Goal: Information Seeking & Learning: Find specific fact

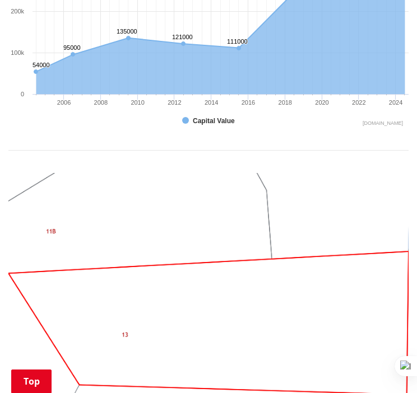
scroll to position [909, 0]
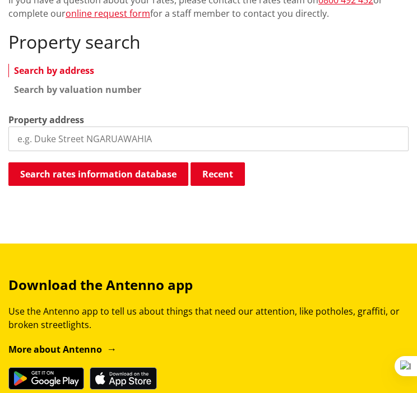
scroll to position [314, 0]
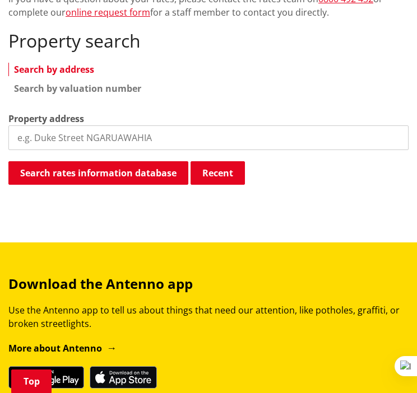
click at [198, 140] on input "search" at bounding box center [208, 137] width 400 height 25
type input "130 hakanoa"
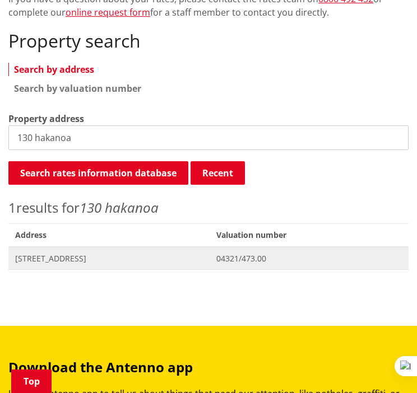
click at [92, 260] on span "130 Hakanoa Street HUNTLY" at bounding box center [109, 258] width 188 height 11
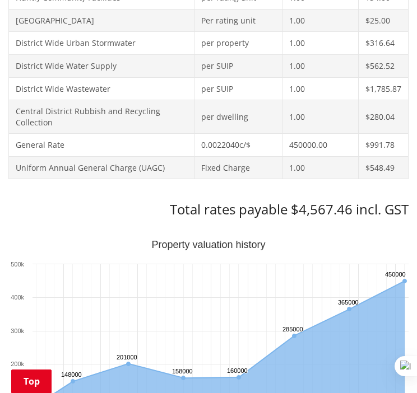
scroll to position [624, 0]
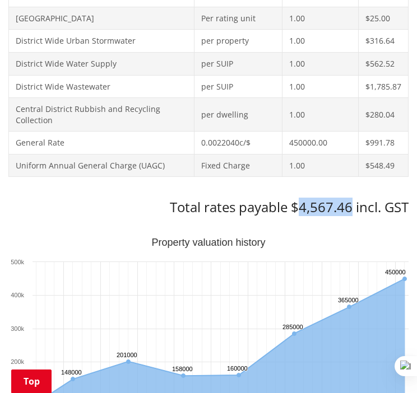
drag, startPoint x: 296, startPoint y: 210, endPoint x: 351, endPoint y: 204, distance: 54.7
click at [351, 204] on h3 "Total rates payable $4,567.46 incl. GST" at bounding box center [208, 207] width 400 height 16
copy h3 "4,567.46"
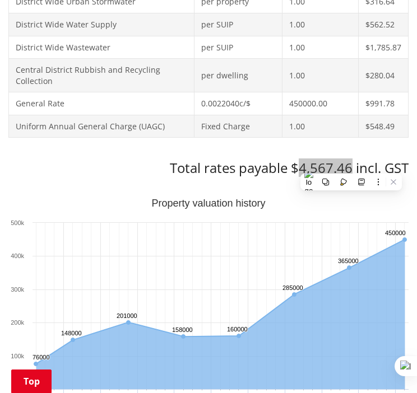
scroll to position [691, 0]
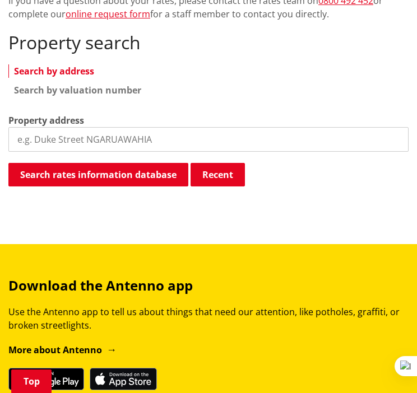
scroll to position [314, 0]
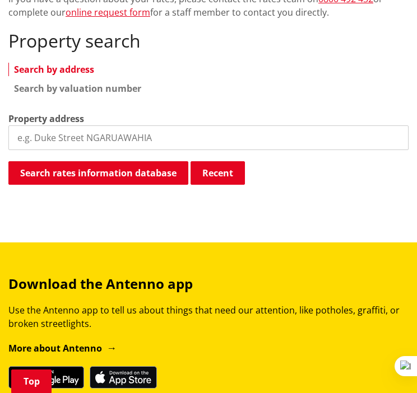
click at [158, 141] on input "search" at bounding box center [208, 137] width 400 height 25
type input "k"
type input "22 kimi"
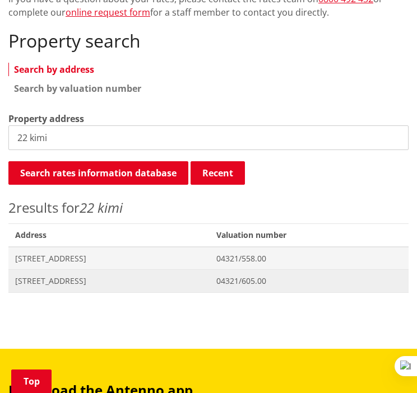
click at [123, 284] on span "[STREET_ADDRESS]" at bounding box center [109, 281] width 188 height 11
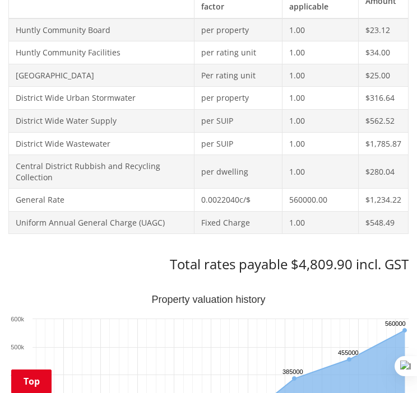
scroll to position [599, 0]
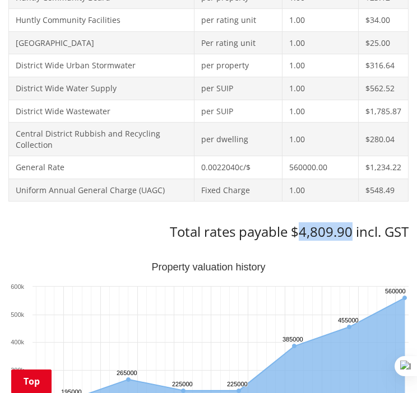
drag, startPoint x: 301, startPoint y: 233, endPoint x: 349, endPoint y: 231, distance: 48.2
click at [349, 231] on h3 "Total rates payable $4,809.90 incl. GST" at bounding box center [208, 232] width 400 height 16
copy h3 "4,809.90"
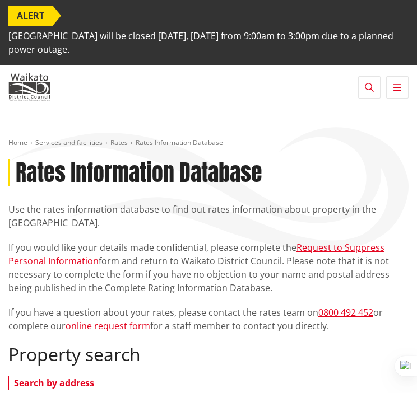
scroll to position [314, 0]
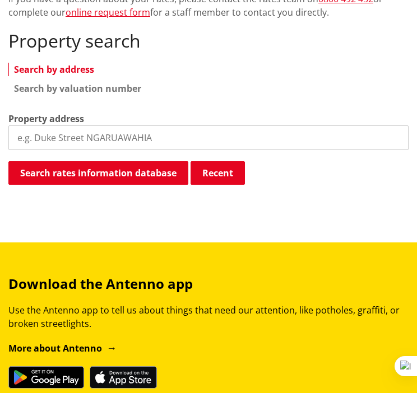
click at [253, 135] on input "search" at bounding box center [208, 137] width 400 height 25
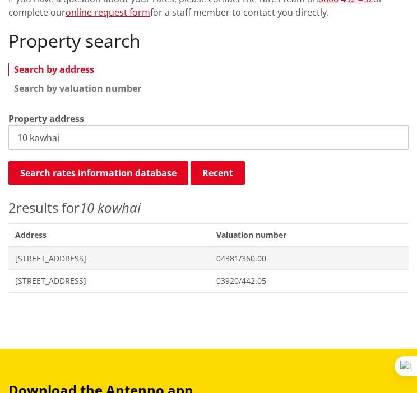
click at [99, 146] on input "10 kowhai" at bounding box center [208, 137] width 400 height 25
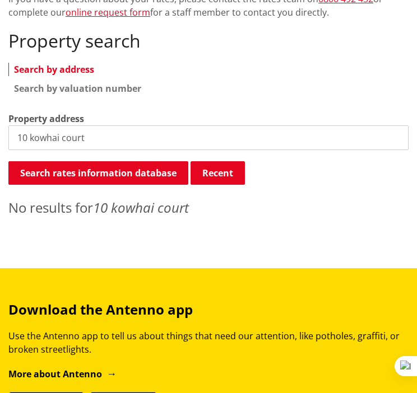
click at [101, 126] on input "10 kowhai court" at bounding box center [208, 137] width 400 height 25
type input "1"
type input "3 kowhai"
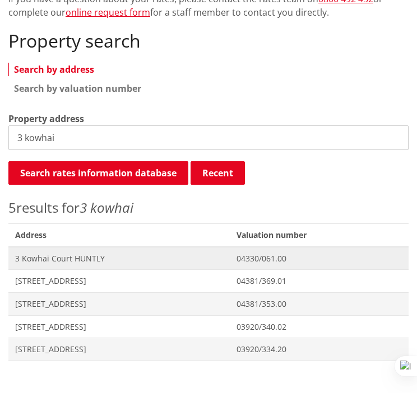
click at [138, 258] on span "3 Kowhai Court HUNTLY" at bounding box center [119, 258] width 208 height 11
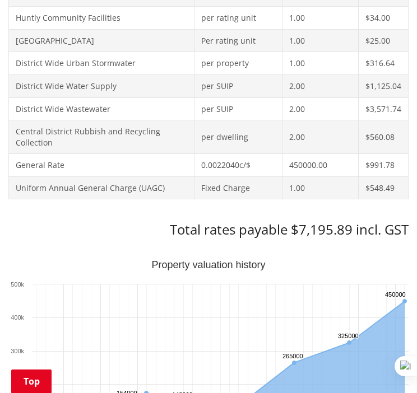
scroll to position [602, 0]
click at [301, 234] on h3 "Total rates payable $7,195.89 incl. GST" at bounding box center [208, 229] width 400 height 16
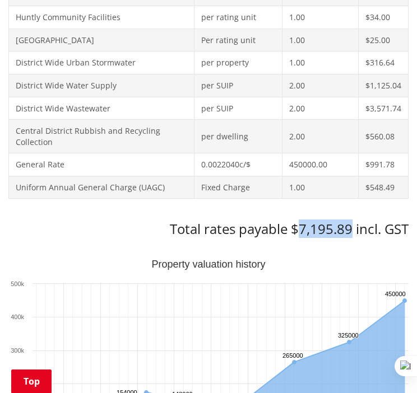
drag, startPoint x: 301, startPoint y: 226, endPoint x: 351, endPoint y: 226, distance: 49.3
click at [351, 226] on h3 "Total rates payable $7,195.89 incl. GST" at bounding box center [208, 229] width 400 height 16
copy h3 "7,195.89"
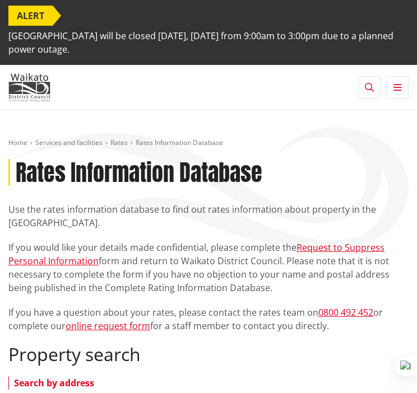
scroll to position [313, 0]
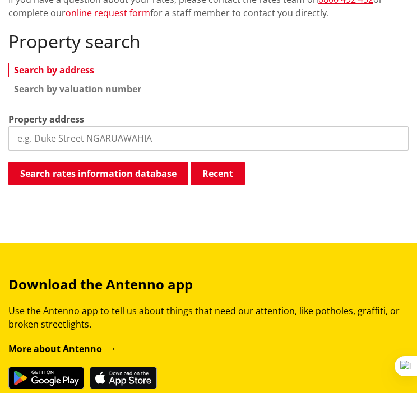
click at [196, 139] on input "search" at bounding box center [208, 138] width 400 height 25
type input "4 kowhai"
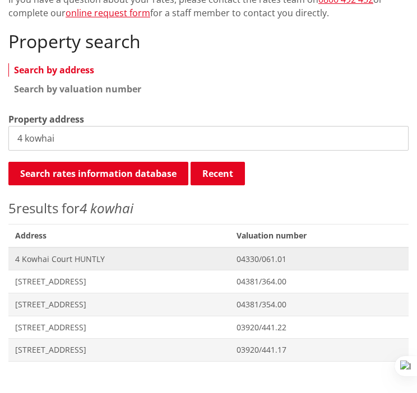
click at [92, 254] on span "4 Kowhai Court HUNTLY" at bounding box center [119, 259] width 208 height 11
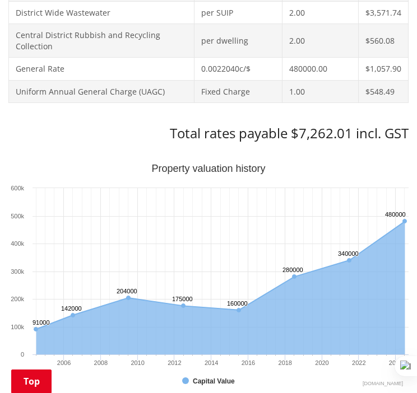
scroll to position [701, 0]
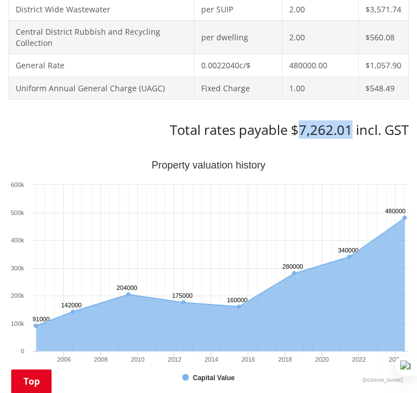
drag, startPoint x: 300, startPoint y: 129, endPoint x: 348, endPoint y: 133, distance: 47.8
click at [348, 133] on h3 "Total rates payable $7,262.01 incl. GST" at bounding box center [208, 130] width 400 height 16
copy h3 "7,262.01"
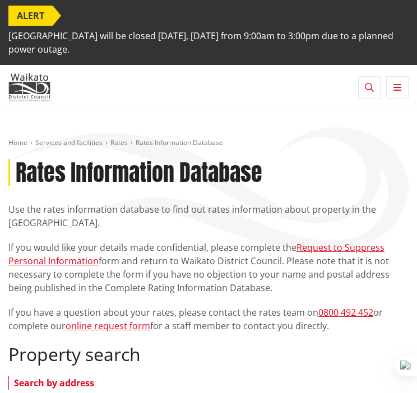
scroll to position [312, 0]
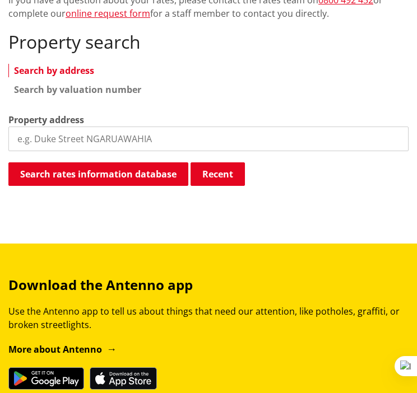
click at [200, 138] on input "search" at bounding box center [208, 139] width 400 height 25
type input "5 kowh"
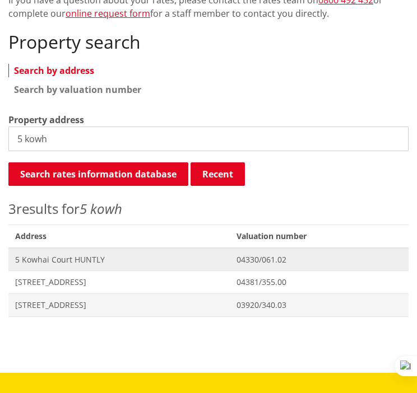
click at [83, 254] on span "5 Kowhai Court HUNTLY" at bounding box center [119, 259] width 208 height 11
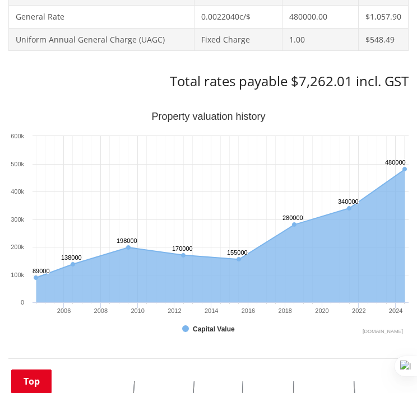
scroll to position [751, 0]
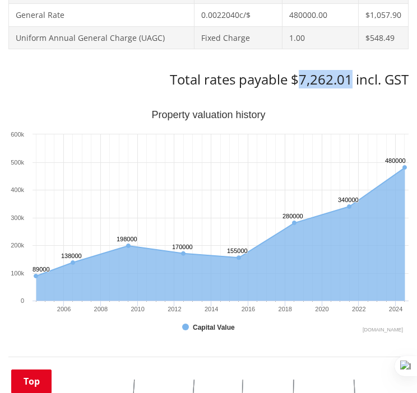
drag, startPoint x: 298, startPoint y: 78, endPoint x: 348, endPoint y: 82, distance: 50.0
click at [348, 82] on h3 "Total rates payable $7,262.01 incl. GST" at bounding box center [208, 80] width 400 height 16
copy h3 "7,262.01"
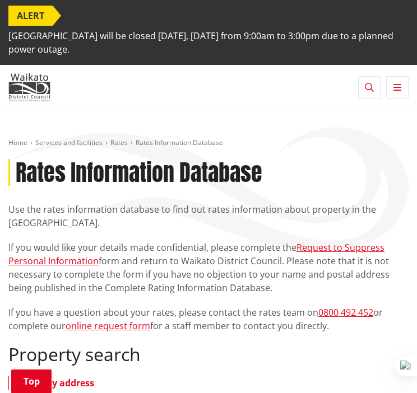
scroll to position [312, 0]
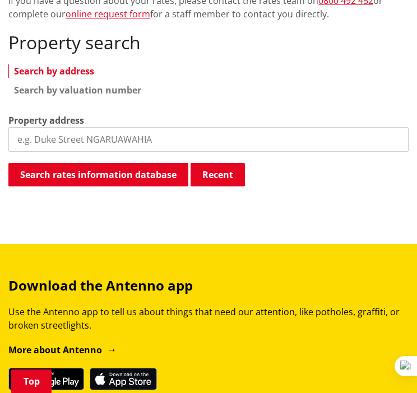
click at [137, 143] on input "search" at bounding box center [208, 139] width 400 height 25
type input "6 kowha"
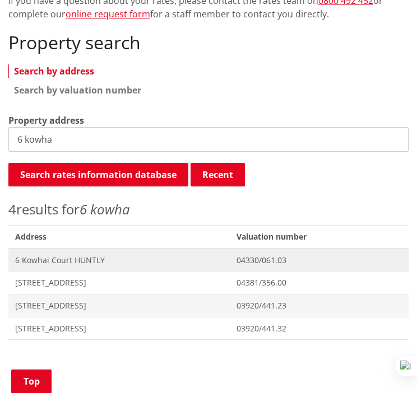
click at [151, 260] on span "6 Kowhai Court HUNTLY" at bounding box center [119, 260] width 208 height 11
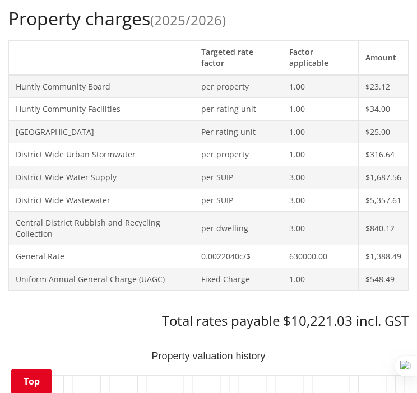
scroll to position [517, 0]
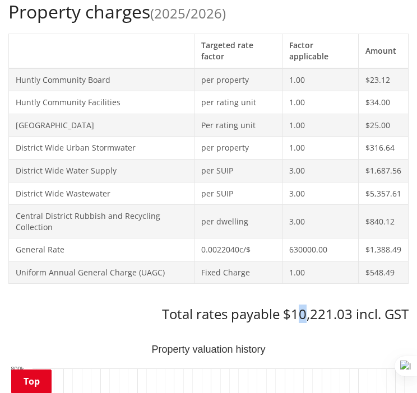
drag, startPoint x: 295, startPoint y: 307, endPoint x: 305, endPoint y: 309, distance: 10.1
click at [305, 309] on h3 "Total rates payable $10,221.03 incl. GST" at bounding box center [208, 314] width 400 height 16
drag, startPoint x: 305, startPoint y: 309, endPoint x: 296, endPoint y: 314, distance: 10.6
click at [296, 314] on h3 "Total rates payable $10,221.03 incl. GST" at bounding box center [208, 314] width 400 height 16
click at [291, 318] on h3 "Total rates payable $10,221.03 incl. GST" at bounding box center [208, 314] width 400 height 16
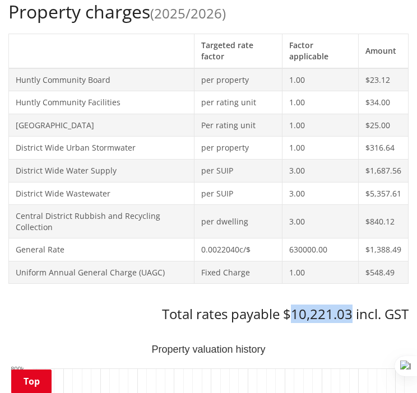
drag, startPoint x: 291, startPoint y: 318, endPoint x: 349, endPoint y: 319, distance: 58.8
click at [349, 319] on h3 "Total rates payable $10,221.03 incl. GST" at bounding box center [208, 314] width 400 height 16
copy h3 "10,221.03"
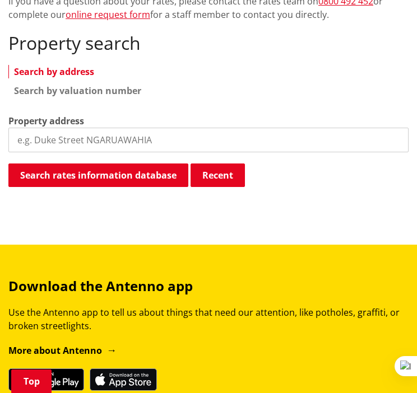
scroll to position [312, 0]
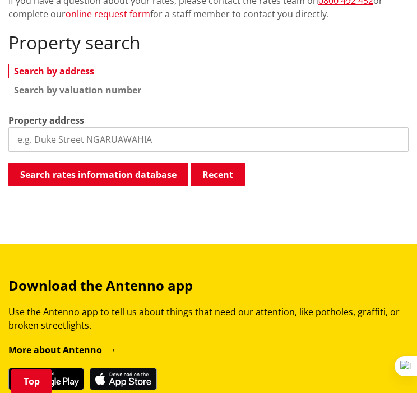
click at [186, 142] on input "search" at bounding box center [208, 139] width 400 height 25
type input "7 penm"
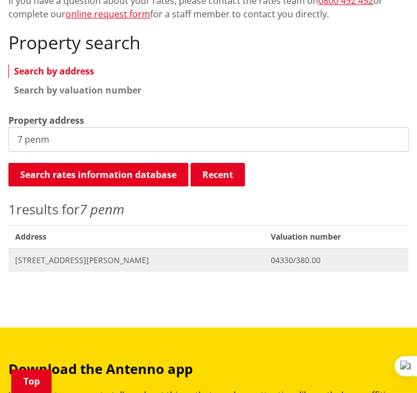
click at [102, 262] on span "7 Penman Place HUNTLY" at bounding box center [136, 260] width 242 height 11
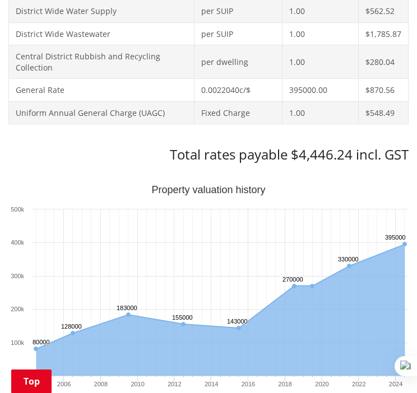
scroll to position [678, 0]
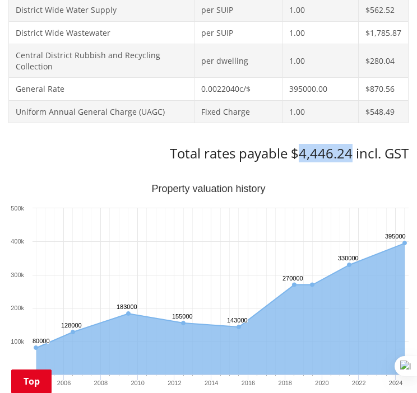
drag, startPoint x: 298, startPoint y: 155, endPoint x: 352, endPoint y: 156, distance: 53.8
click at [352, 156] on h3 "Total rates payable $4,446.24 incl. GST" at bounding box center [208, 154] width 400 height 16
copy h3 "4,446.24"
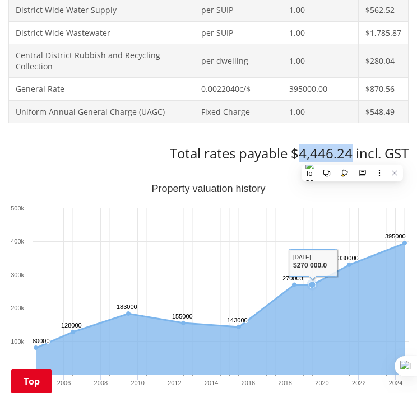
click at [329, 208] on rect "Interactive chart" at bounding box center [208, 296] width 400 height 224
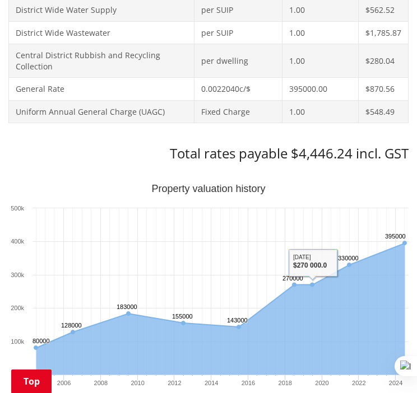
click at [304, 178] on div "Search again Print this page Make a rates payment View district plan Recent 130…" at bounding box center [208, 259] width 400 height 1187
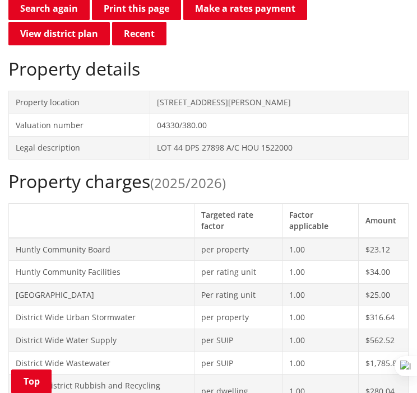
scroll to position [334, 0]
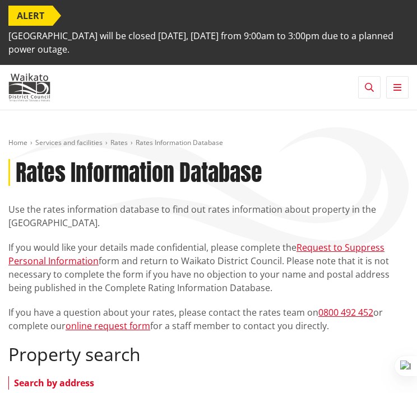
scroll to position [311, 0]
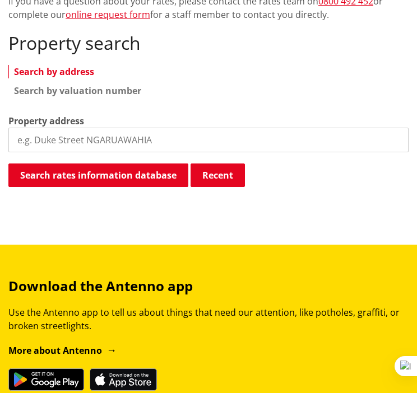
click at [193, 142] on input "search" at bounding box center [208, 140] width 400 height 25
type input "6"
type input "5 shaw"
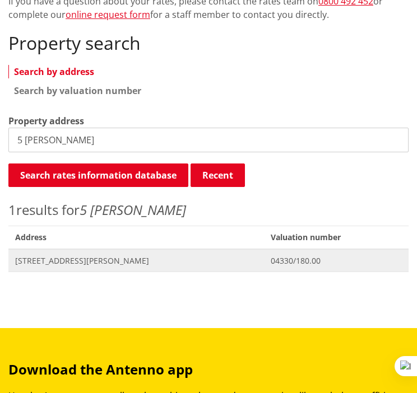
click at [78, 268] on span "Address 5 Shaw Street HUNTLY" at bounding box center [135, 260] width 255 height 23
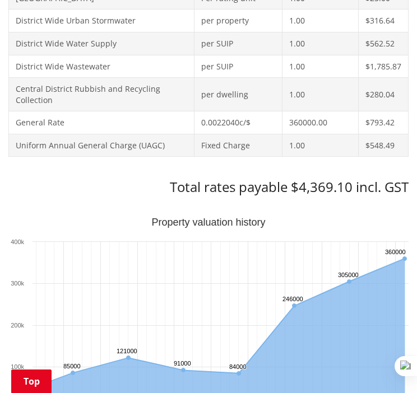
scroll to position [647, 0]
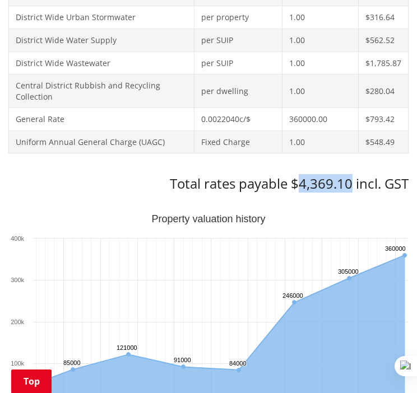
drag, startPoint x: 300, startPoint y: 181, endPoint x: 352, endPoint y: 186, distance: 51.8
click at [352, 186] on h3 "Total rates payable $4,369.10 incl. GST" at bounding box center [208, 184] width 400 height 16
copy h3 "4,369.10"
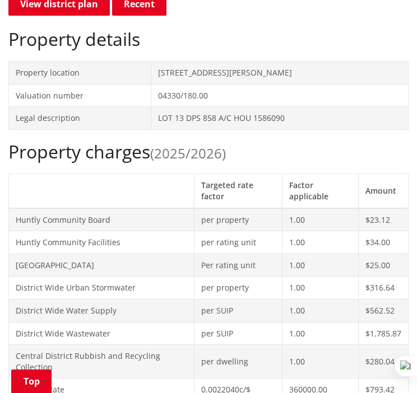
scroll to position [379, 0]
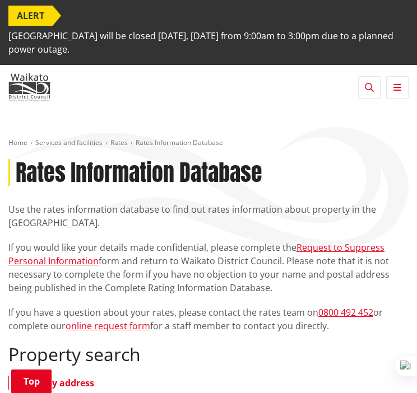
scroll to position [311, 0]
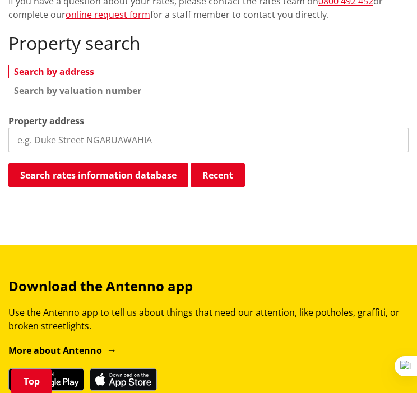
click at [130, 148] on input "search" at bounding box center [208, 140] width 400 height 25
click at [125, 142] on input "search" at bounding box center [208, 140] width 400 height 25
type input "38 smith"
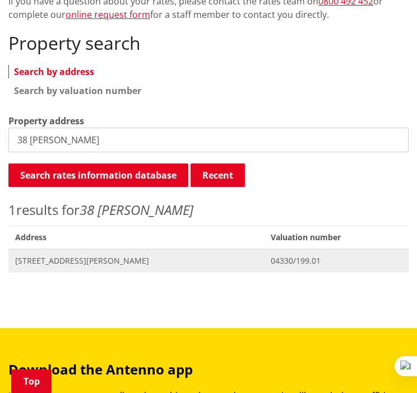
click at [115, 263] on span "[STREET_ADDRESS][PERSON_NAME]" at bounding box center [136, 260] width 242 height 11
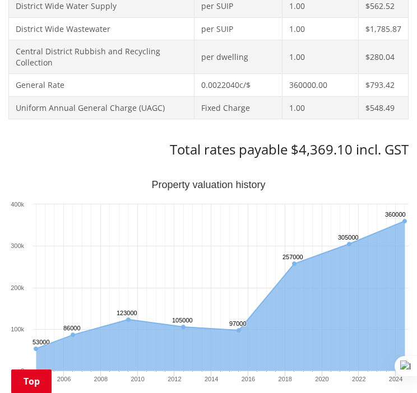
scroll to position [681, 0]
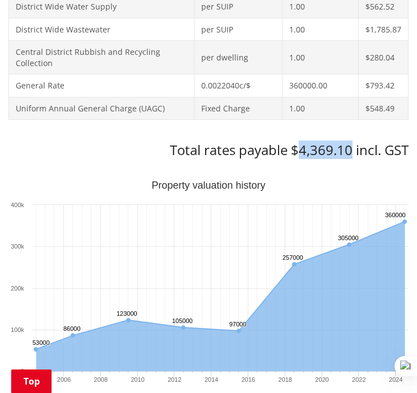
drag, startPoint x: 300, startPoint y: 150, endPoint x: 351, endPoint y: 151, distance: 50.4
click at [351, 151] on h3 "Total rates payable $4,369.10 incl. GST" at bounding box center [208, 150] width 400 height 16
copy h3 "4,369.10"
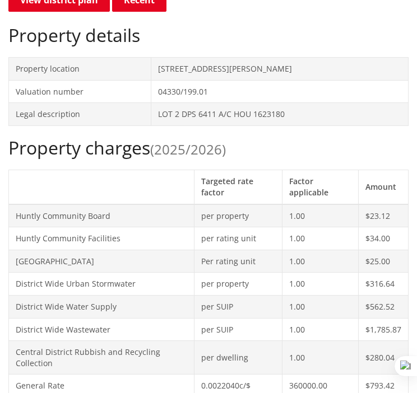
scroll to position [0, 0]
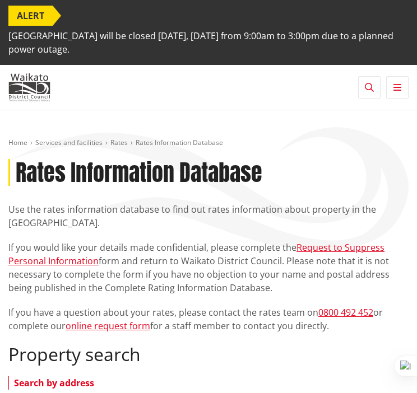
scroll to position [311, 0]
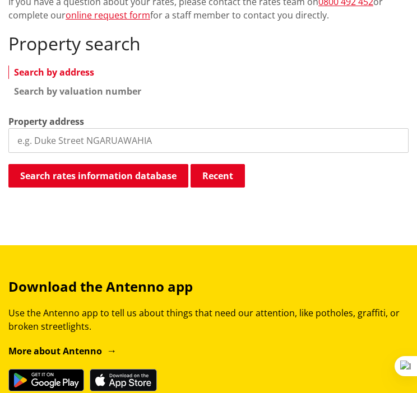
click at [101, 136] on input "search" at bounding box center [208, 140] width 400 height 25
type input "10 gavin"
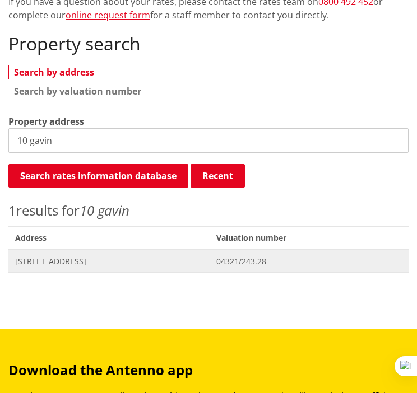
click at [85, 267] on span "Address 10 Gavin Place HUNTLY" at bounding box center [108, 261] width 201 height 23
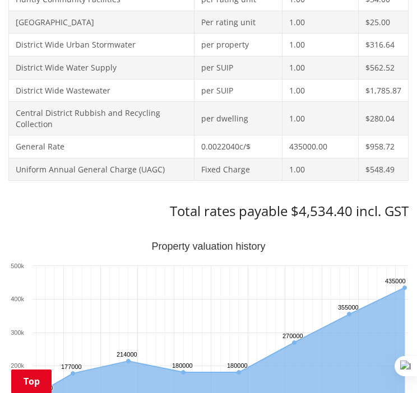
scroll to position [620, 0]
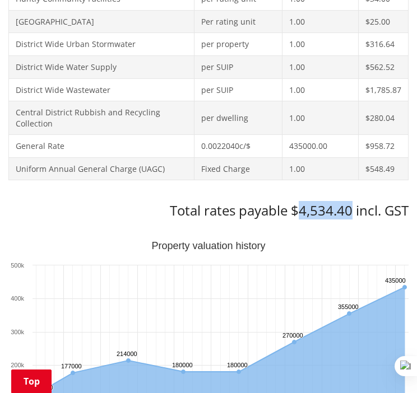
drag, startPoint x: 301, startPoint y: 205, endPoint x: 349, endPoint y: 207, distance: 47.6
click at [349, 207] on h3 "Total rates payable $4,534.40 incl. GST" at bounding box center [208, 211] width 400 height 16
copy h3 "4,534.40"
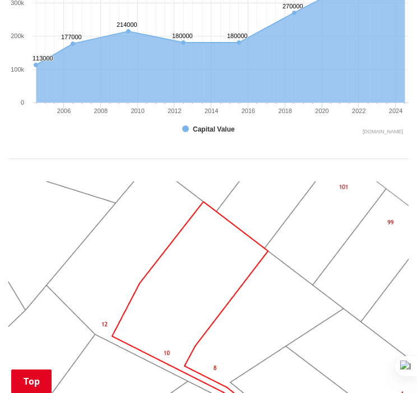
scroll to position [965, 0]
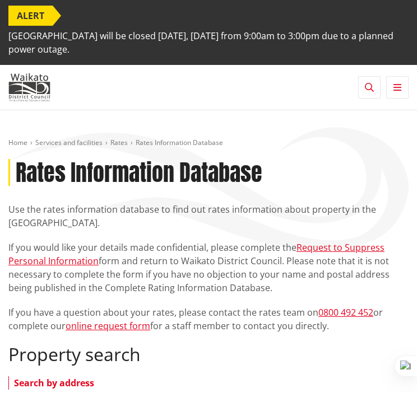
scroll to position [310, 0]
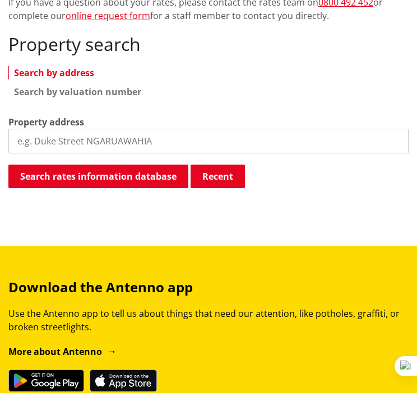
click at [142, 145] on input "search" at bounding box center [208, 141] width 400 height 25
type input "21 gav"
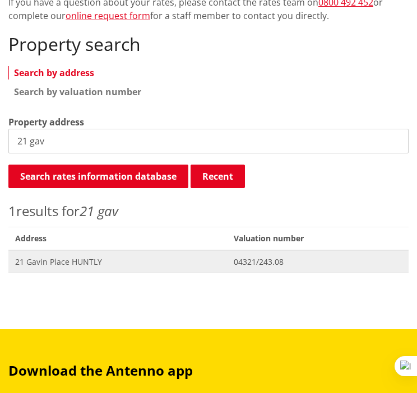
click at [77, 257] on span "21 Gavin Place HUNTLY" at bounding box center [117, 261] width 205 height 11
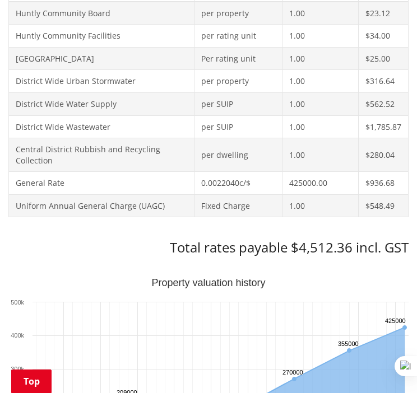
scroll to position [585, 0]
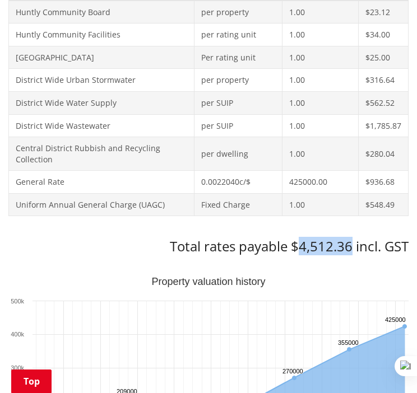
drag, startPoint x: 301, startPoint y: 247, endPoint x: 350, endPoint y: 245, distance: 49.3
click at [350, 245] on h3 "Total rates payable $4,512.36 incl. GST" at bounding box center [208, 247] width 400 height 16
copy h3 "4,512.36"
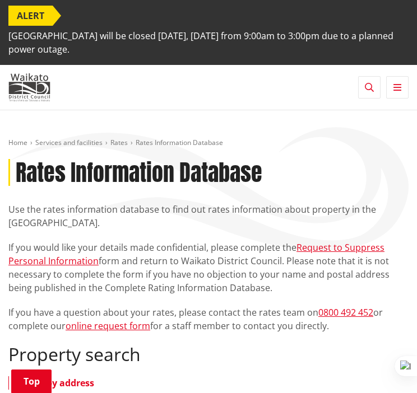
scroll to position [310, 0]
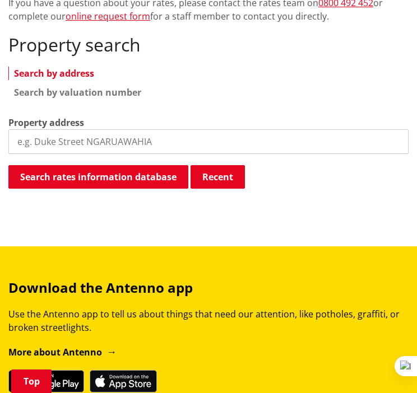
click at [144, 133] on input "search" at bounding box center [208, 141] width 400 height 25
type input "27 gav"
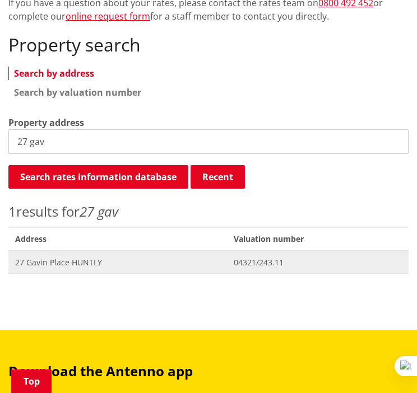
click at [185, 266] on span "27 Gavin Place HUNTLY" at bounding box center [117, 262] width 205 height 11
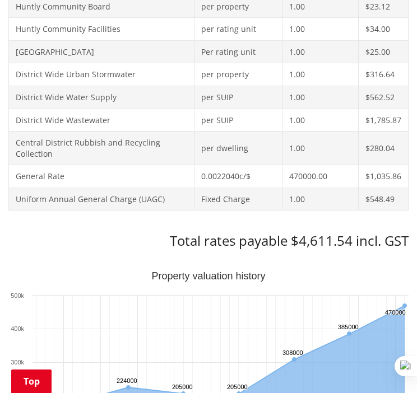
scroll to position [591, 0]
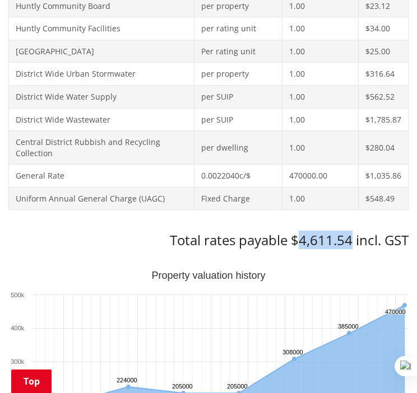
drag, startPoint x: 300, startPoint y: 241, endPoint x: 348, endPoint y: 244, distance: 47.7
click at [348, 244] on h3 "Total rates payable $4,611.54 incl. GST" at bounding box center [208, 240] width 400 height 16
copy h3 "4,611.54"
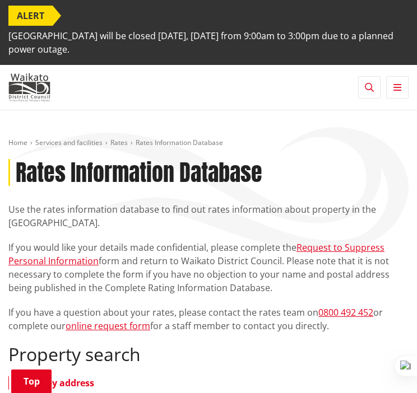
scroll to position [309, 0]
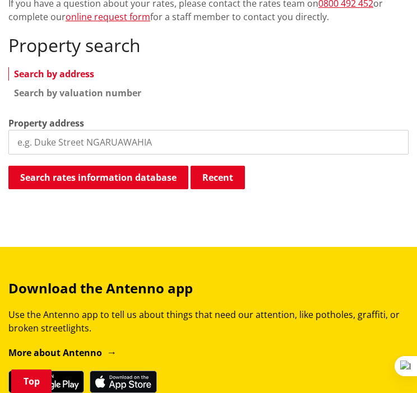
click at [148, 142] on input "search" at bounding box center [208, 142] width 400 height 25
type input "8 gavin"
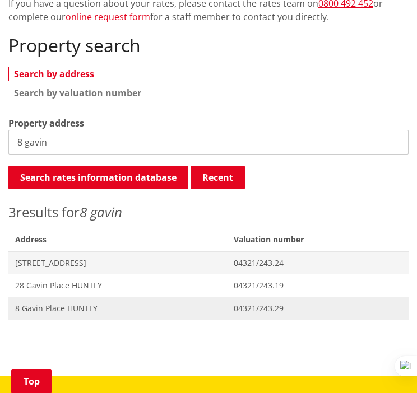
click at [74, 300] on span "Address [STREET_ADDRESS]" at bounding box center [117, 308] width 218 height 23
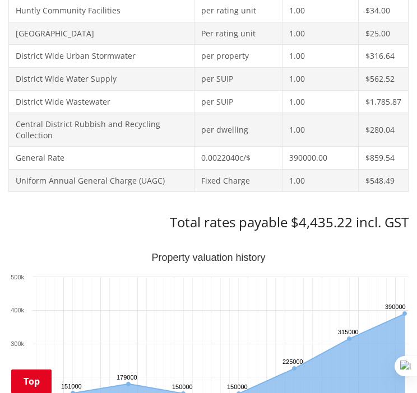
scroll to position [609, 0]
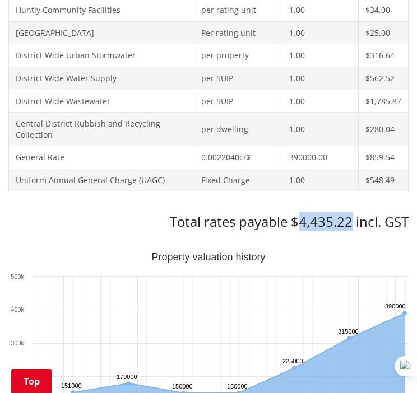
drag, startPoint x: 297, startPoint y: 225, endPoint x: 350, endPoint y: 225, distance: 52.6
click at [350, 225] on h3 "Total rates payable $4,435.22 incl. GST" at bounding box center [208, 222] width 400 height 16
copy h3 "4,435.22"
click at [363, 214] on h3 "Total rates payable $4,435.22 incl. GST" at bounding box center [208, 222] width 400 height 16
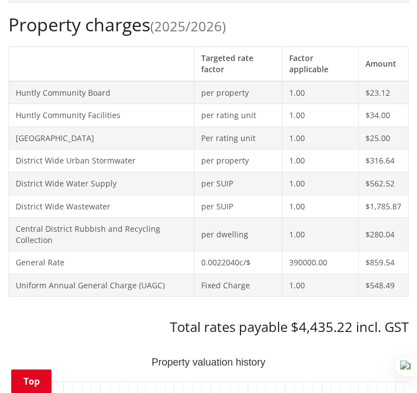
scroll to position [470, 0]
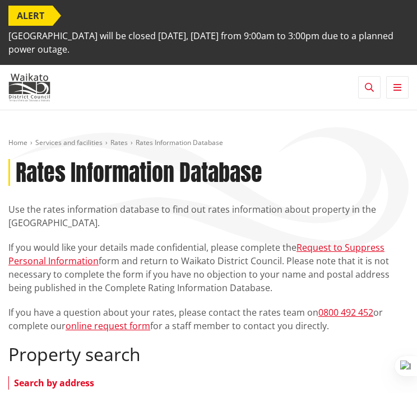
scroll to position [309, 0]
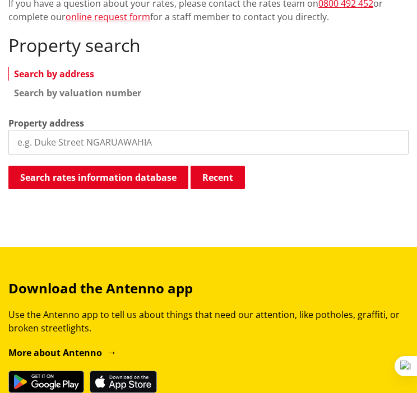
click at [146, 142] on input "search" at bounding box center [208, 142] width 400 height 25
type input "13 hall"
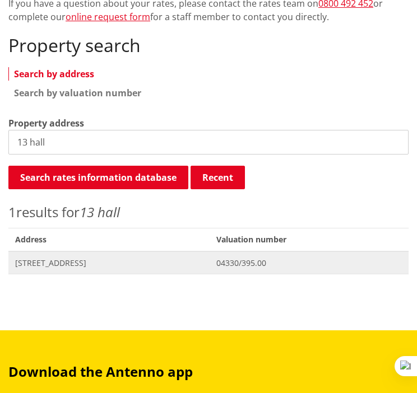
click at [92, 252] on span "Address 13 Hall Street HUNTLY" at bounding box center [108, 262] width 201 height 23
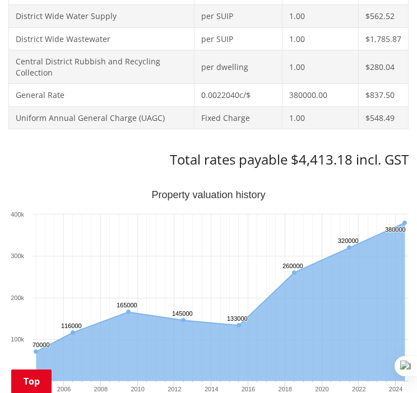
scroll to position [678, 0]
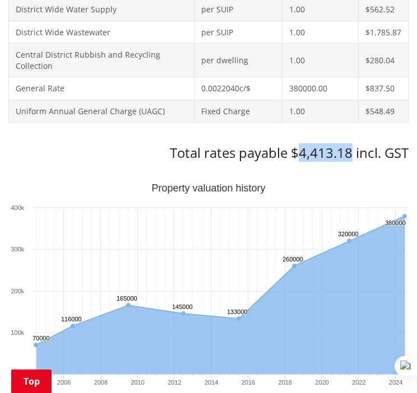
drag, startPoint x: 299, startPoint y: 151, endPoint x: 352, endPoint y: 157, distance: 53.0
click at [352, 157] on h3 "Total rates payable $4,413.18 incl. GST" at bounding box center [208, 153] width 400 height 16
copy h3 "4,413.18"
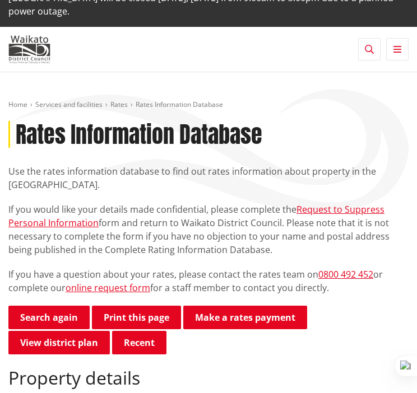
scroll to position [26, 0]
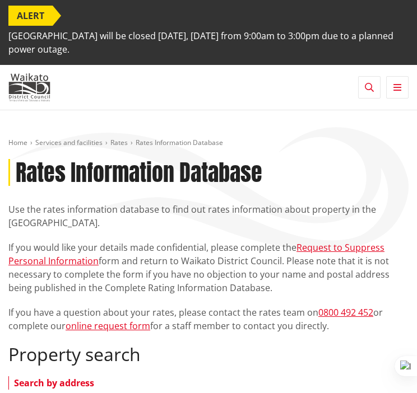
scroll to position [309, 0]
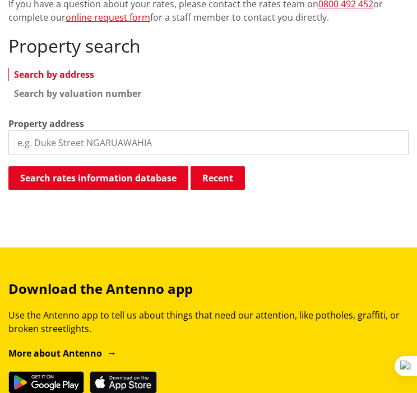
click at [176, 155] on input "search" at bounding box center [208, 142] width 400 height 25
type input "105 harris"
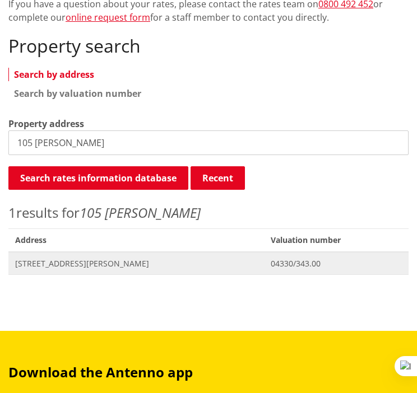
click at [124, 260] on span "105 Harris Street HUNTLY" at bounding box center [136, 263] width 242 height 11
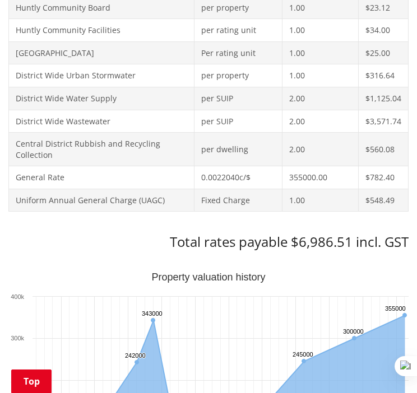
scroll to position [605, 0]
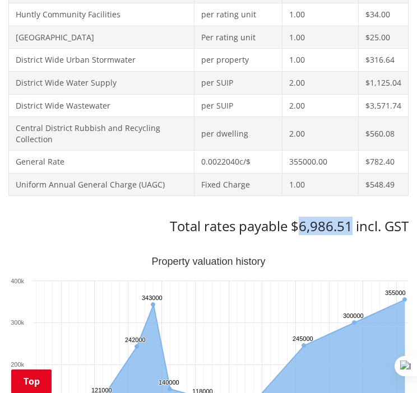
drag, startPoint x: 300, startPoint y: 225, endPoint x: 351, endPoint y: 225, distance: 50.4
click at [351, 225] on h3 "Total rates payable $6,986.51 incl. GST" at bounding box center [208, 226] width 400 height 16
copy h3 "6,986.51"
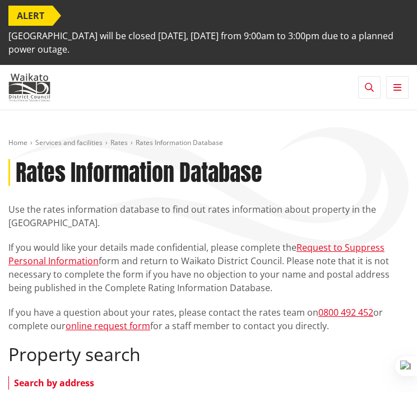
scroll to position [308, 0]
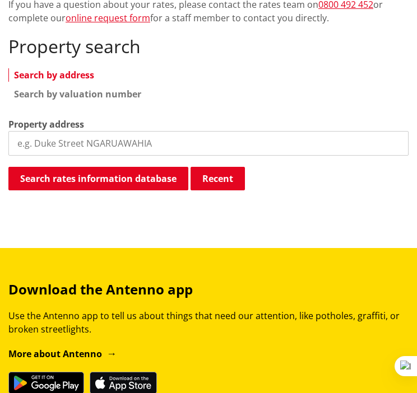
drag, startPoint x: 0, startPoint y: 0, endPoint x: 147, endPoint y: 131, distance: 197.1
click at [147, 131] on input "search" at bounding box center [208, 143] width 400 height 25
type input "105a [PERSON_NAME]"
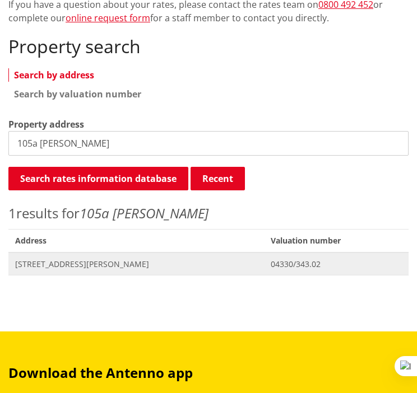
click at [95, 267] on span "[STREET_ADDRESS][PERSON_NAME]" at bounding box center [136, 264] width 242 height 11
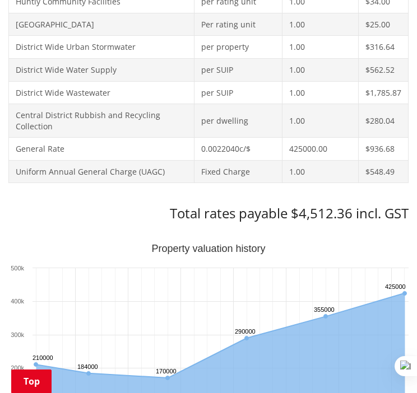
scroll to position [633, 0]
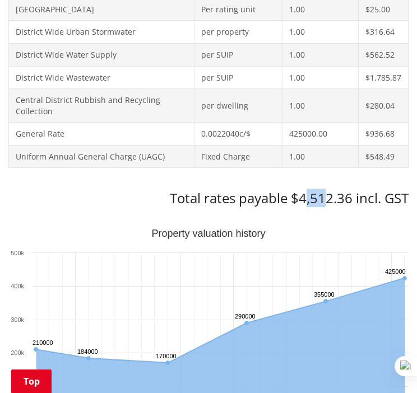
drag, startPoint x: 304, startPoint y: 196, endPoint x: 323, endPoint y: 196, distance: 19.6
click at [323, 196] on h3 "Total rates payable $4,512.36 incl. GST" at bounding box center [208, 198] width 400 height 16
drag, startPoint x: 323, startPoint y: 196, endPoint x: 315, endPoint y: 200, distance: 9.3
click at [315, 200] on h3 "Total rates payable $4,512.36 incl. GST" at bounding box center [208, 198] width 400 height 16
click at [297, 200] on h3 "Total rates payable $4,512.36 incl. GST" at bounding box center [208, 198] width 400 height 16
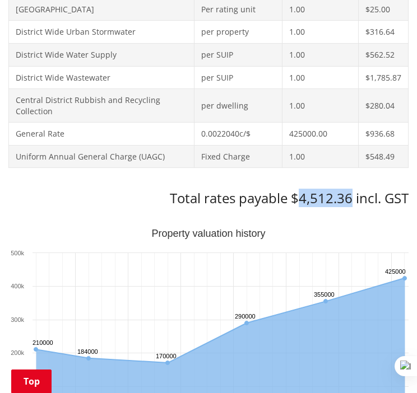
drag, startPoint x: 297, startPoint y: 200, endPoint x: 351, endPoint y: 197, distance: 53.9
click at [351, 197] on h3 "Total rates payable $4,512.36 incl. GST" at bounding box center [208, 198] width 400 height 16
copy h3 "4,512.36"
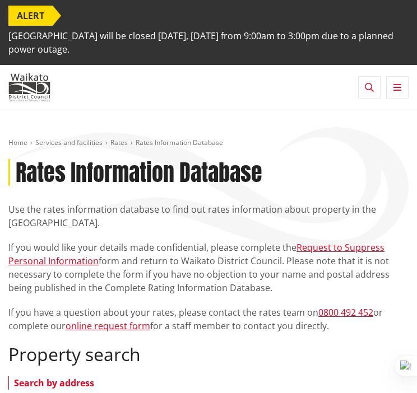
scroll to position [307, 0]
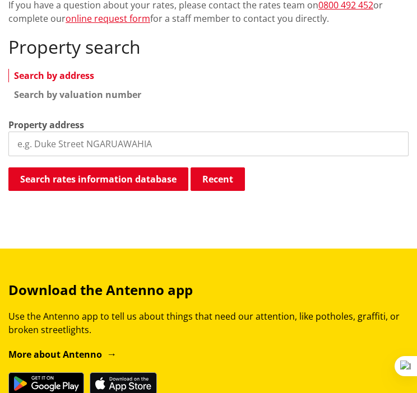
click at [151, 142] on input "search" at bounding box center [208, 144] width 400 height 25
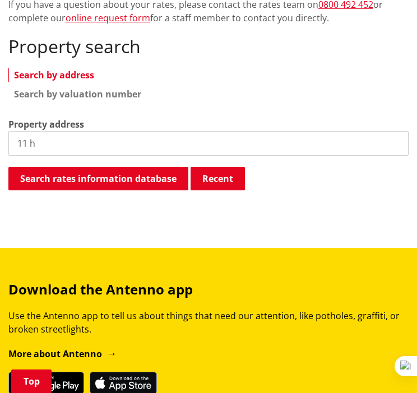
type input "11 ha"
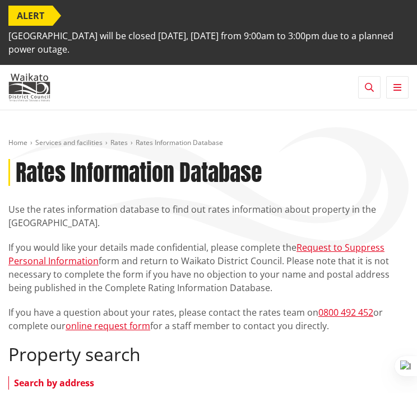
scroll to position [306, 0]
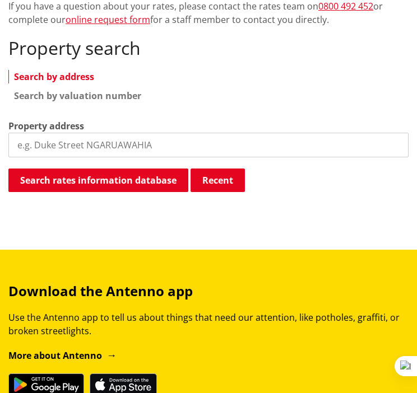
click at [99, 137] on input "search" at bounding box center [208, 145] width 400 height 25
type input "105a har"
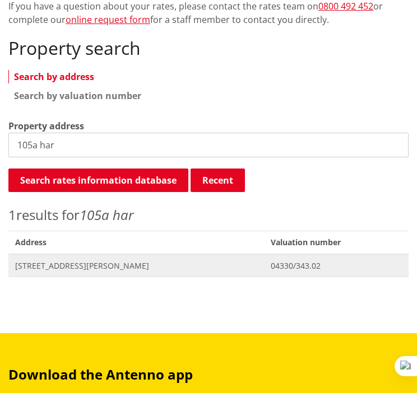
click at [116, 262] on span "105A Harris Street HUNTLY" at bounding box center [136, 265] width 242 height 11
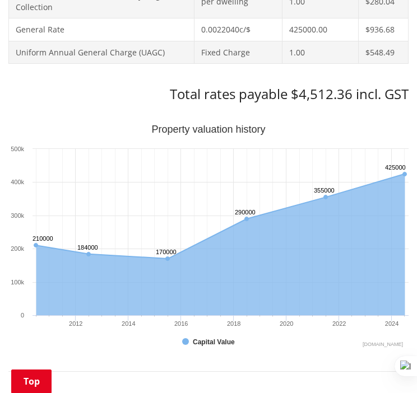
scroll to position [708, 0]
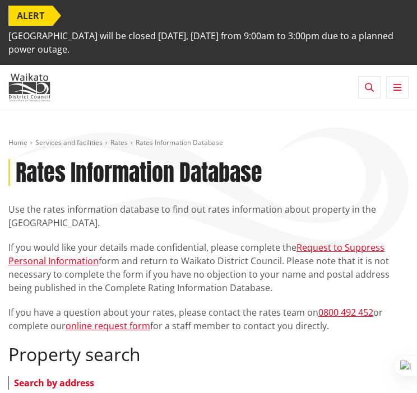
scroll to position [306, 0]
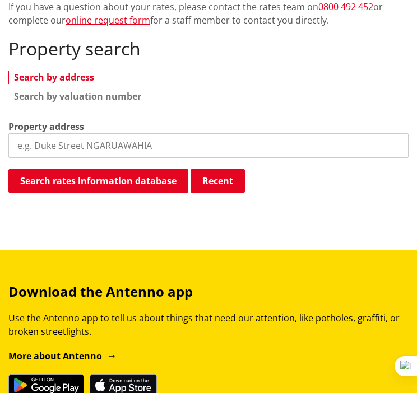
click at [179, 153] on input "search" at bounding box center [208, 145] width 400 height 25
type input "11 harris"
click at [159, 155] on input "11 harris" at bounding box center [208, 145] width 400 height 25
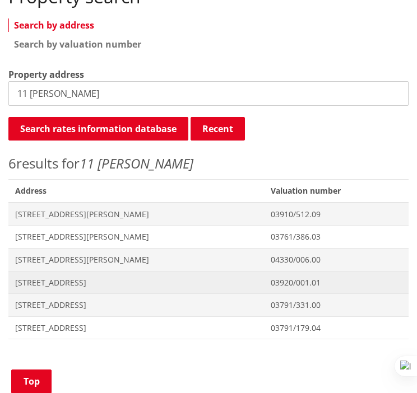
scroll to position [359, 0]
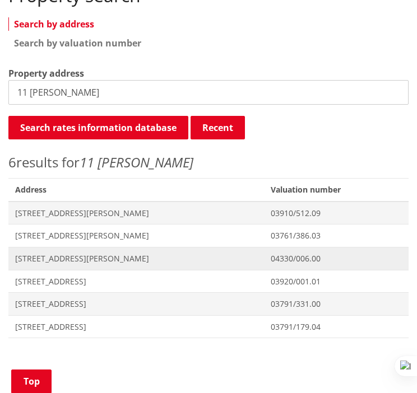
click at [87, 253] on span "[STREET_ADDRESS][PERSON_NAME]" at bounding box center [136, 258] width 242 height 11
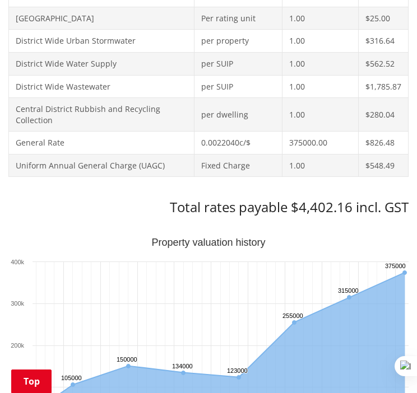
scroll to position [620, 0]
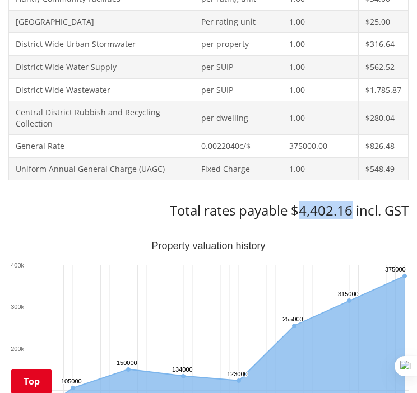
drag, startPoint x: 300, startPoint y: 210, endPoint x: 348, endPoint y: 209, distance: 48.2
click at [348, 209] on h3 "Total rates payable $4,402.16 incl. GST" at bounding box center [208, 211] width 400 height 16
copy h3 "4,402.16"
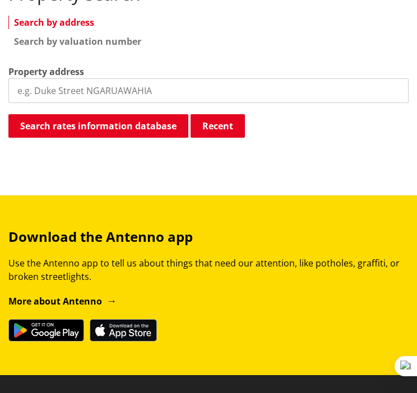
click at [157, 91] on input "search" at bounding box center [208, 90] width 400 height 25
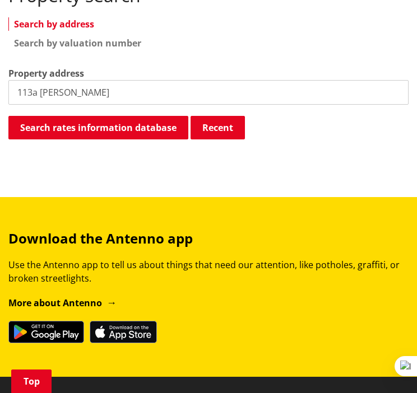
type input "113a [PERSON_NAME]"
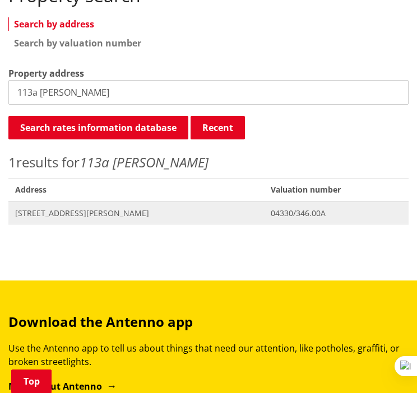
click at [80, 205] on span "Address [STREET_ADDRESS][PERSON_NAME]" at bounding box center [135, 213] width 255 height 23
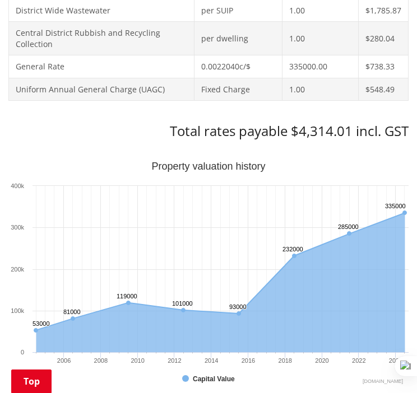
scroll to position [703, 0]
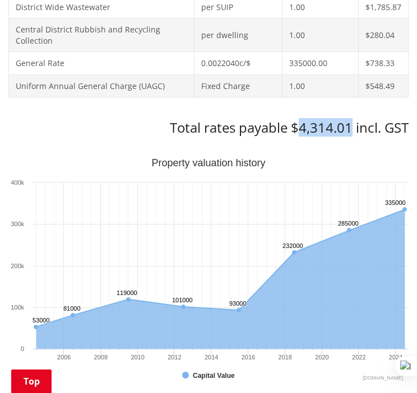
drag, startPoint x: 351, startPoint y: 120, endPoint x: 300, endPoint y: 125, distance: 51.8
click at [300, 125] on h3 "Total rates payable $4,314.01 incl. GST" at bounding box center [208, 128] width 400 height 16
copy h3 "4,314.01"
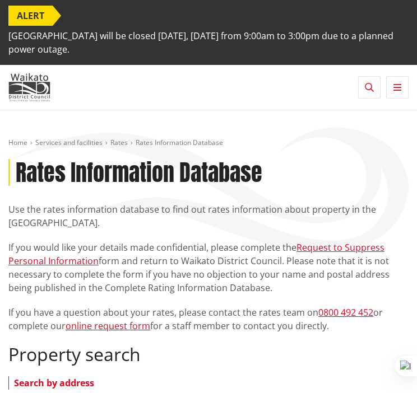
scroll to position [361, 0]
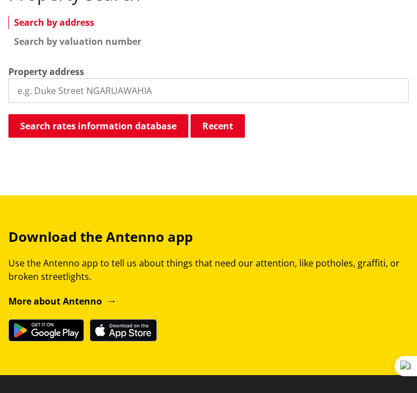
click at [143, 94] on input "search" at bounding box center [208, 90] width 400 height 25
type input "113b harris"
click at [94, 99] on input "113b harris" at bounding box center [208, 90] width 400 height 25
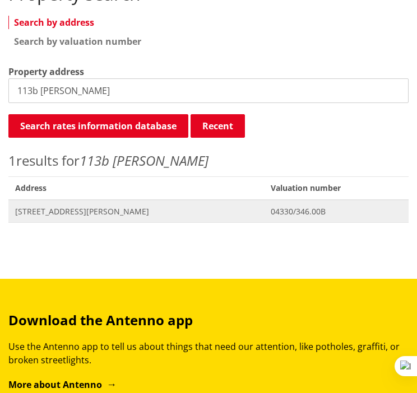
click at [106, 207] on span "113B Harris Street HUNTLY" at bounding box center [136, 211] width 242 height 11
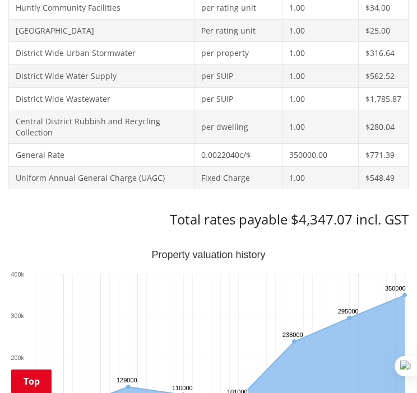
scroll to position [614, 0]
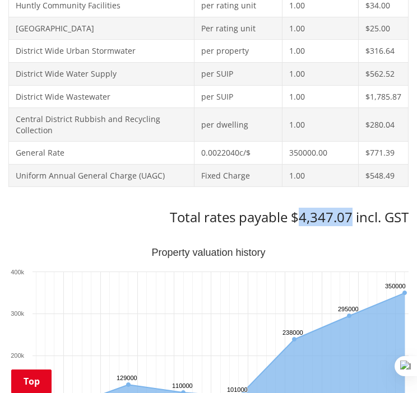
drag, startPoint x: 298, startPoint y: 211, endPoint x: 351, endPoint y: 216, distance: 52.3
click at [351, 216] on h3 "Total rates payable $4,347.07 incl. GST" at bounding box center [208, 217] width 400 height 16
copy h3 "4,347.07"
click at [344, 211] on h3 "Total rates payable $4,347.07 incl. GST" at bounding box center [208, 217] width 400 height 16
drag, startPoint x: 298, startPoint y: 218, endPoint x: 349, endPoint y: 222, distance: 51.6
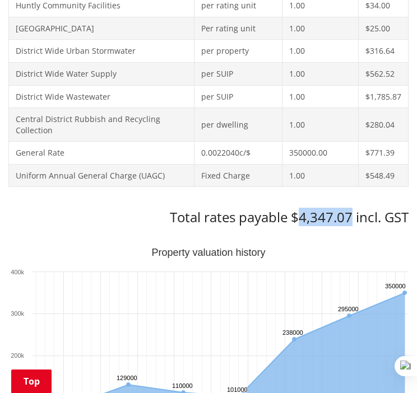
click at [349, 222] on h3 "Total rates payable $4,347.07 incl. GST" at bounding box center [208, 217] width 400 height 16
copy h3 "4,347.07"
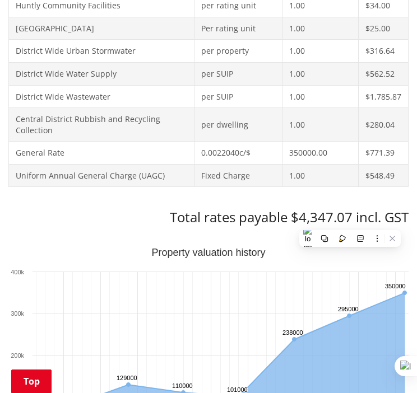
click at [111, 209] on h3 "Total rates payable $4,347.07 incl. GST" at bounding box center [208, 217] width 400 height 16
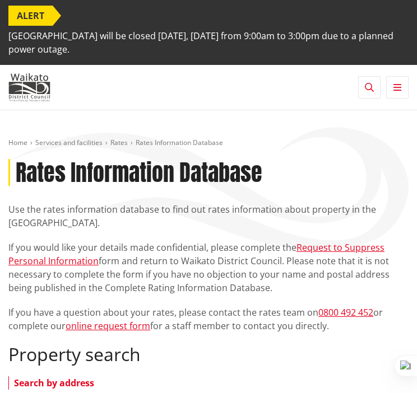
scroll to position [363, 0]
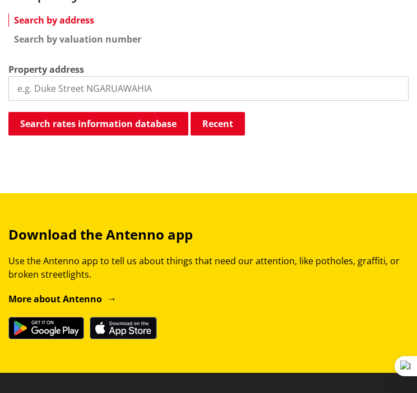
click at [141, 86] on input "search" at bounding box center [208, 88] width 400 height 25
type input "20 [PERSON_NAME]"
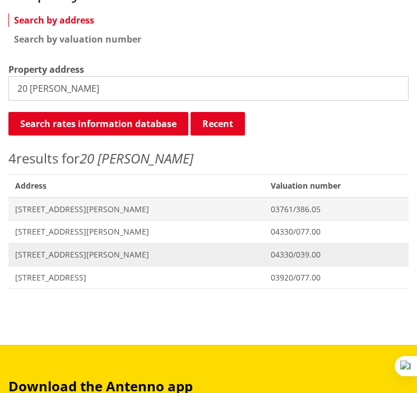
click at [68, 251] on span "[STREET_ADDRESS][PERSON_NAME]" at bounding box center [136, 254] width 242 height 11
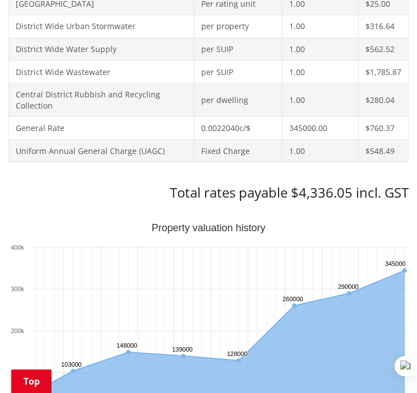
scroll to position [638, 0]
drag, startPoint x: 300, startPoint y: 190, endPoint x: 352, endPoint y: 191, distance: 51.5
click at [352, 191] on h3 "Total rates payable $4,336.05 incl. GST" at bounding box center [208, 193] width 400 height 16
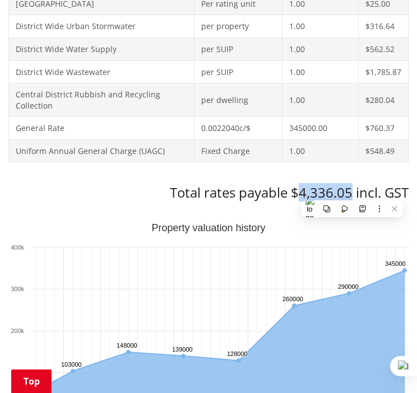
copy h3 "4,336.05"
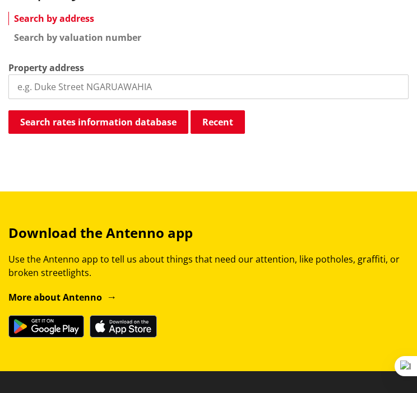
click at [88, 90] on input "search" at bounding box center [208, 86] width 400 height 25
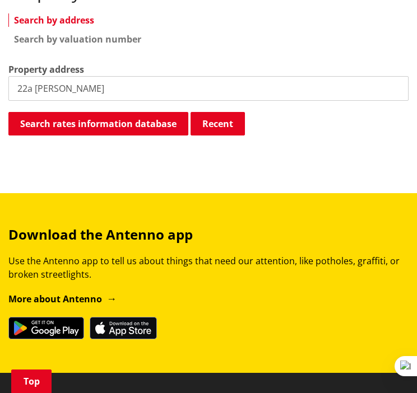
type input "22a [PERSON_NAME]"
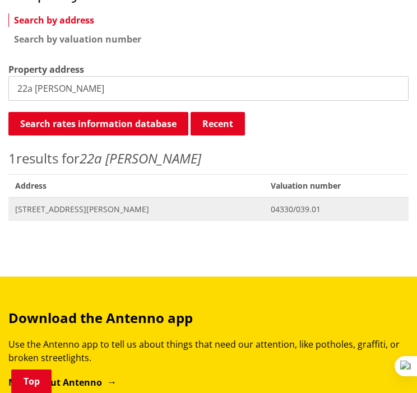
click at [78, 204] on span "22A Harris Street HUNTLY" at bounding box center [136, 209] width 242 height 11
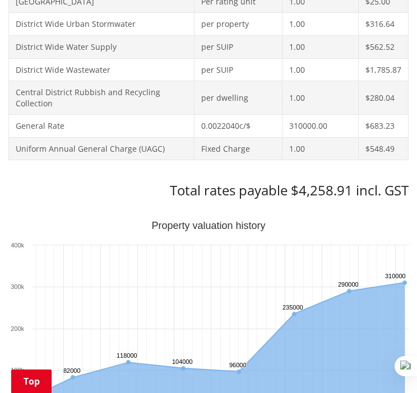
scroll to position [642, 0]
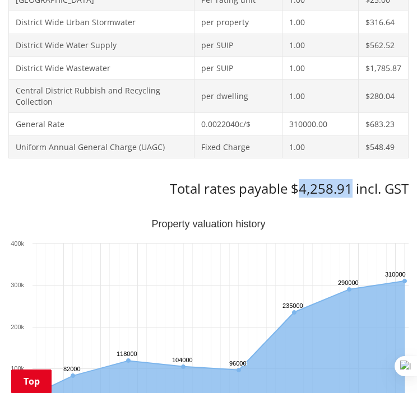
drag, startPoint x: 300, startPoint y: 189, endPoint x: 352, endPoint y: 185, distance: 51.7
click at [352, 185] on h3 "Total rates payable $4,258.91 incl. GST" at bounding box center [208, 189] width 400 height 16
copy h3 "4,258.91"
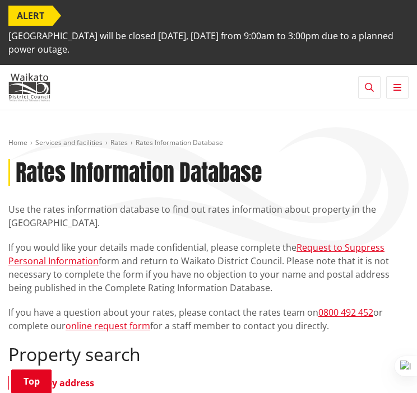
scroll to position [365, 0]
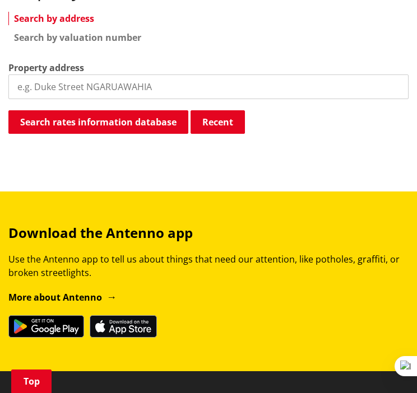
click at [169, 89] on input "search" at bounding box center [208, 86] width 400 height 25
type input "[STREET_ADDRESS][PERSON_NAME]"
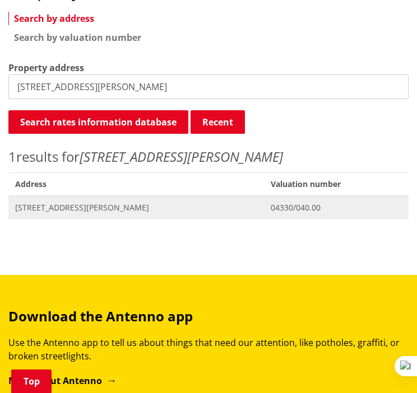
click at [73, 207] on span "[STREET_ADDRESS][PERSON_NAME]" at bounding box center [136, 207] width 242 height 11
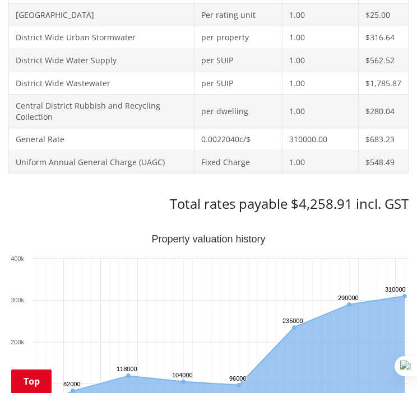
scroll to position [632, 0]
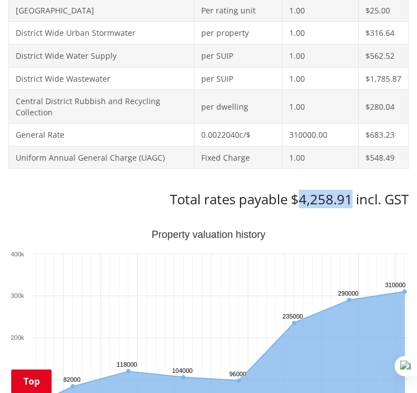
drag, startPoint x: 301, startPoint y: 201, endPoint x: 348, endPoint y: 202, distance: 47.1
click at [348, 202] on h3 "Total rates payable $4,258.91 incl. GST" at bounding box center [208, 200] width 400 height 16
copy h3 "4,258.91"
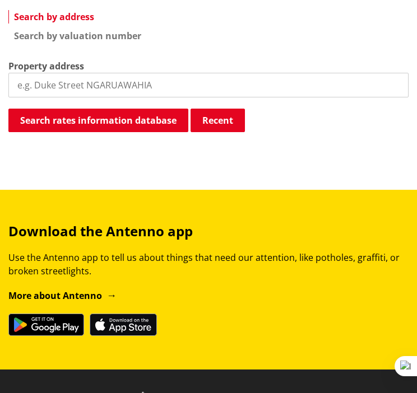
click at [94, 86] on input "search" at bounding box center [208, 85] width 400 height 25
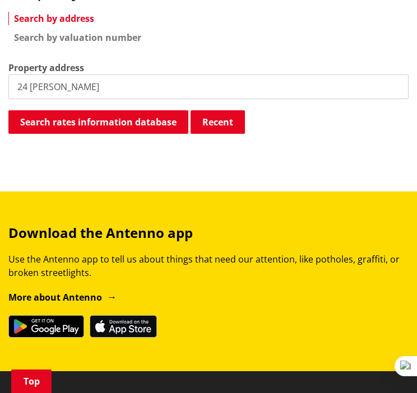
type input "24 harris"
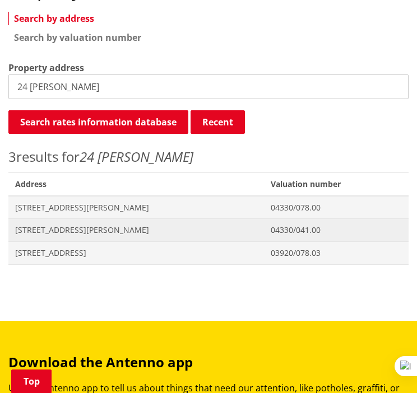
click at [69, 228] on span "[STREET_ADDRESS][PERSON_NAME]" at bounding box center [136, 230] width 242 height 11
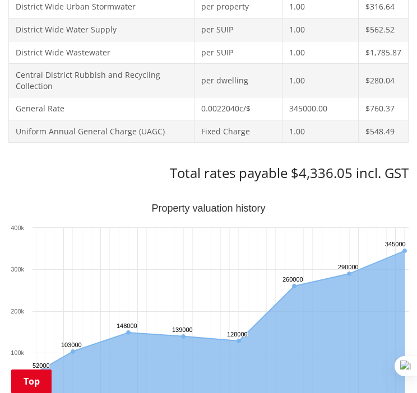
scroll to position [659, 0]
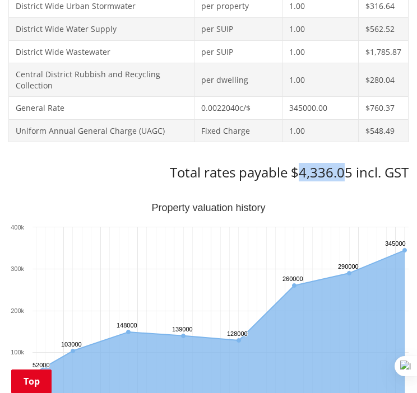
drag, startPoint x: 300, startPoint y: 171, endPoint x: 347, endPoint y: 169, distance: 46.6
click at [347, 169] on h3 "Total rates payable $4,336.05 incl. GST" at bounding box center [208, 173] width 400 height 16
drag, startPoint x: 347, startPoint y: 169, endPoint x: 320, endPoint y: 171, distance: 26.4
click at [320, 171] on h3 "Total rates payable $4,336.05 incl. GST" at bounding box center [208, 173] width 400 height 16
click at [302, 171] on h3 "Total rates payable $4,336.05 incl. GST" at bounding box center [208, 173] width 400 height 16
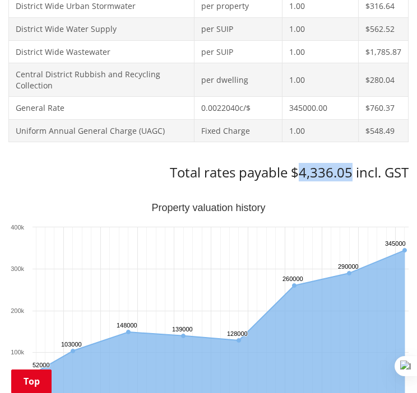
drag, startPoint x: 300, startPoint y: 174, endPoint x: 348, endPoint y: 166, distance: 49.3
click at [348, 166] on h3 "Total rates payable $4,336.05 incl. GST" at bounding box center [208, 173] width 400 height 16
copy h3 "4,336.05"
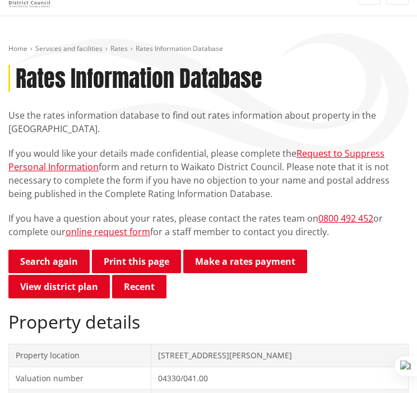
scroll to position [0, 0]
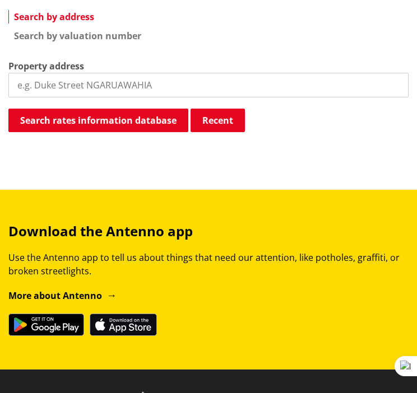
scroll to position [365, 0]
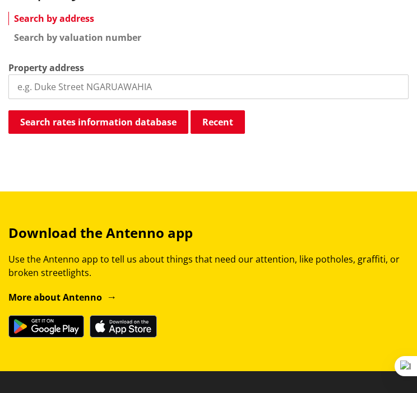
click at [133, 91] on input "search" at bounding box center [208, 86] width 400 height 25
click at [219, 76] on input "search" at bounding box center [208, 86] width 400 height 25
type input "24 harris"
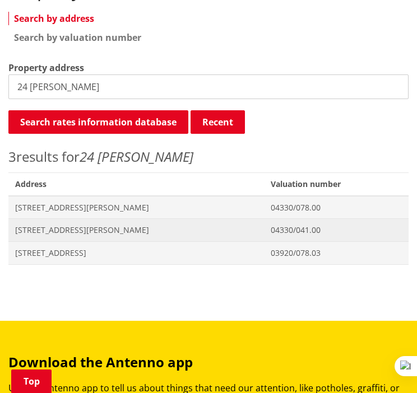
click at [68, 238] on span "Address 24 Harris Street HUNTLY" at bounding box center [135, 230] width 255 height 23
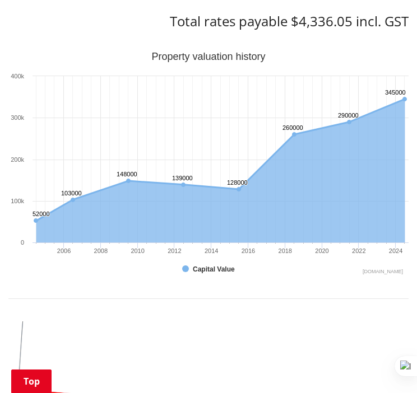
scroll to position [809, 0]
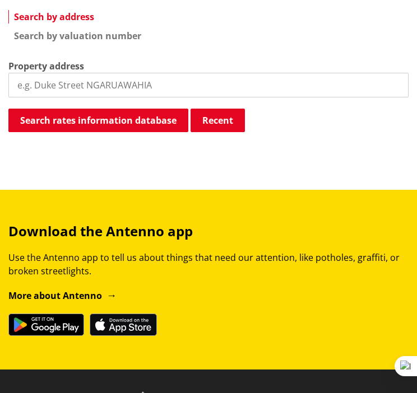
scroll to position [366, 0]
click at [125, 90] on input "search" at bounding box center [208, 85] width 400 height 25
type input "26 harris st"
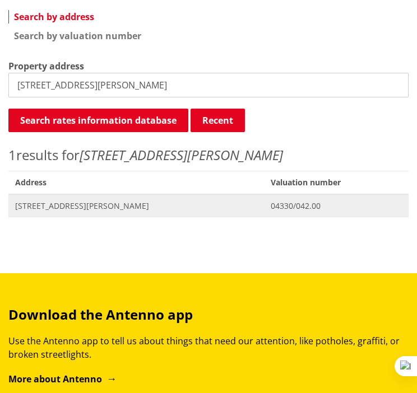
click at [72, 202] on span "26 Harris Street HUNTLY" at bounding box center [136, 205] width 242 height 11
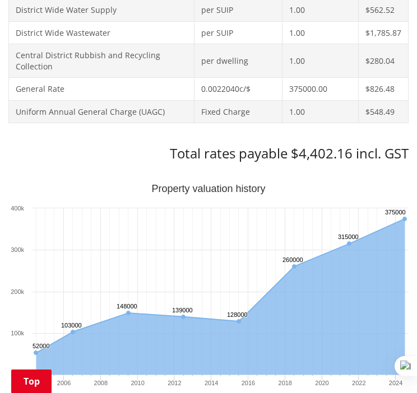
scroll to position [684, 0]
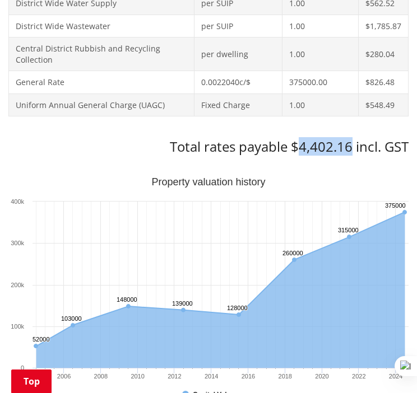
drag, startPoint x: 300, startPoint y: 147, endPoint x: 352, endPoint y: 144, distance: 51.6
click at [352, 144] on h3 "Total rates payable $4,402.16 incl. GST" at bounding box center [208, 147] width 400 height 16
copy h3 "4,402.16"
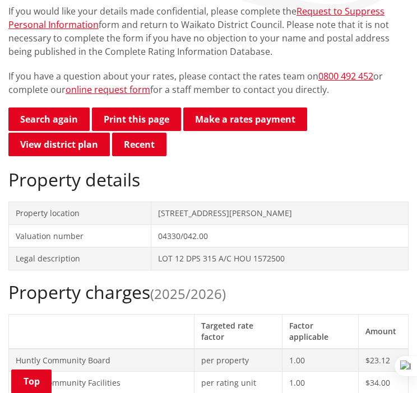
scroll to position [125, 0]
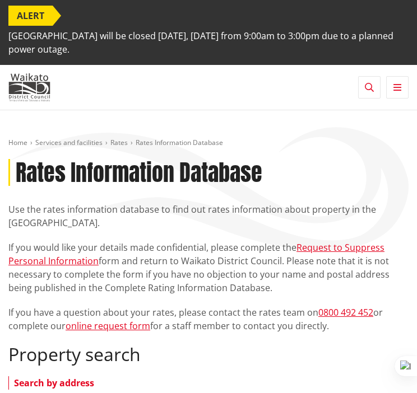
scroll to position [366, 0]
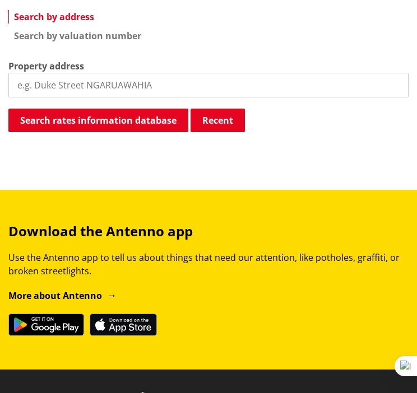
click at [97, 97] on div "Property search Search by address Search by valuation number Property address S…" at bounding box center [208, 56] width 400 height 156
click at [73, 88] on input "search" at bounding box center [208, 85] width 400 height 25
click at [79, 87] on input "3 harris st" at bounding box center [208, 85] width 400 height 25
type input "3 harris street"
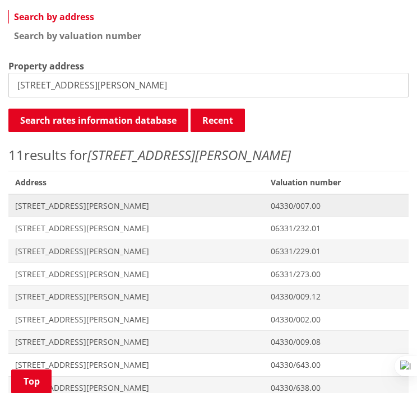
scroll to position [385, 0]
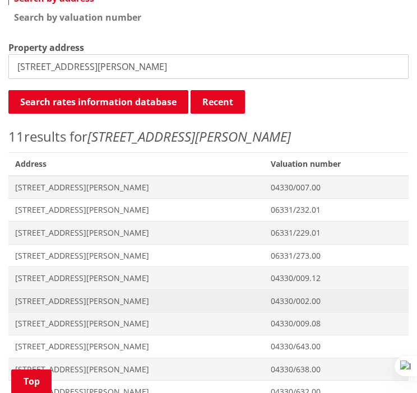
click at [104, 297] on span "[STREET_ADDRESS][PERSON_NAME]" at bounding box center [136, 301] width 242 height 11
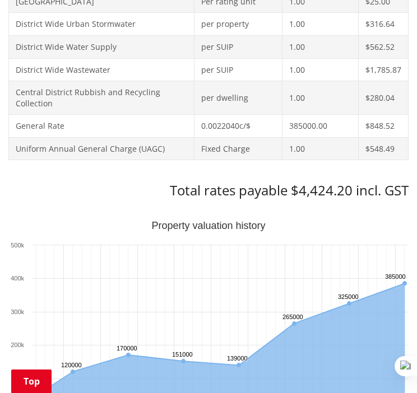
scroll to position [642, 0]
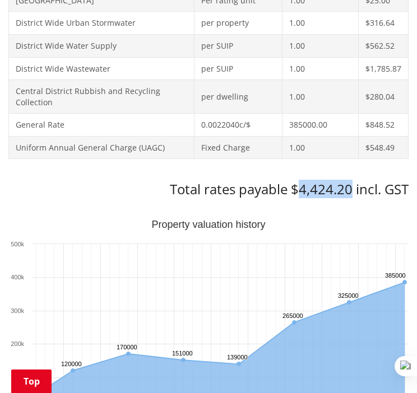
drag, startPoint x: 300, startPoint y: 193, endPoint x: 351, endPoint y: 186, distance: 52.0
click at [351, 186] on h3 "Total rates payable $4,424.20 incl. GST" at bounding box center [208, 189] width 400 height 16
copy h3 "4,424.20"
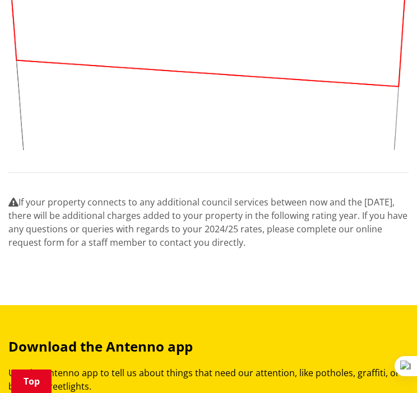
scroll to position [1283, 0]
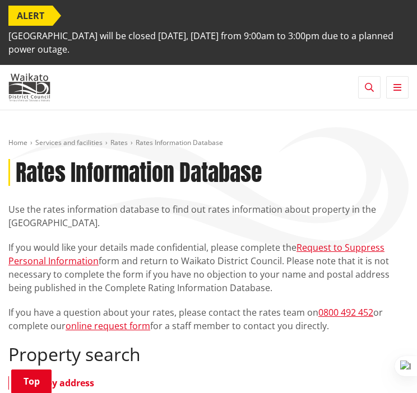
scroll to position [271, 0]
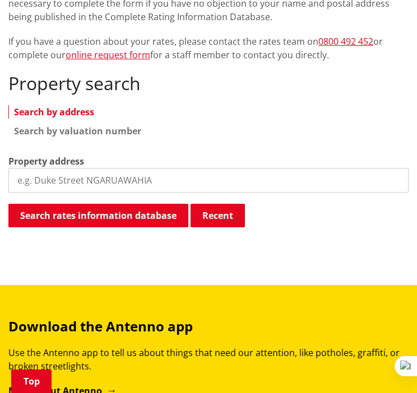
click at [91, 184] on input "search" at bounding box center [208, 180] width 400 height 25
type input "5 harris"
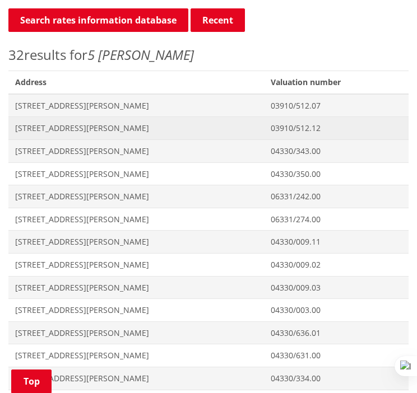
scroll to position [474, 0]
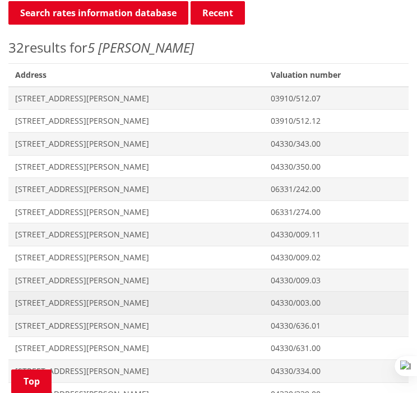
click at [76, 297] on span "5 Harris Street HUNTLY" at bounding box center [136, 302] width 242 height 11
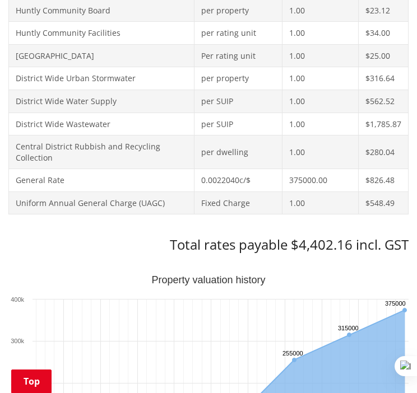
scroll to position [587, 0]
drag, startPoint x: 300, startPoint y: 249, endPoint x: 352, endPoint y: 249, distance: 51.5
click at [352, 249] on h3 "Total rates payable $4,402.16 incl. GST" at bounding box center [208, 244] width 400 height 16
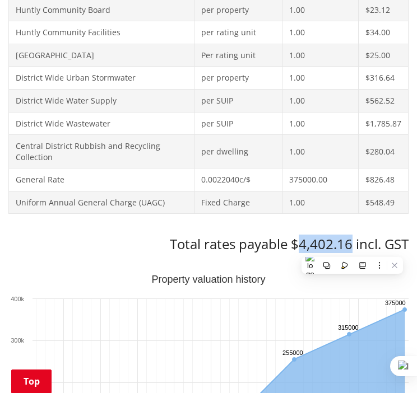
copy h3 "4,402.16"
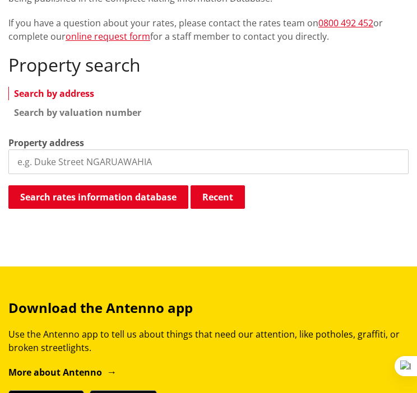
scroll to position [287, 0]
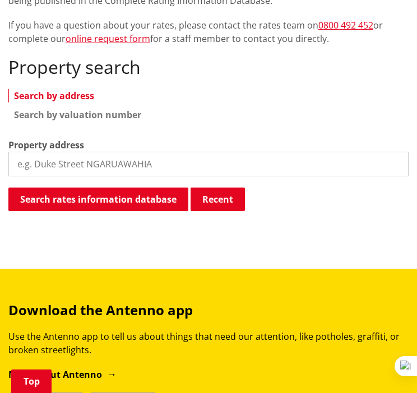
click at [114, 160] on input "search" at bounding box center [208, 164] width 400 height 25
type input "55a harris"
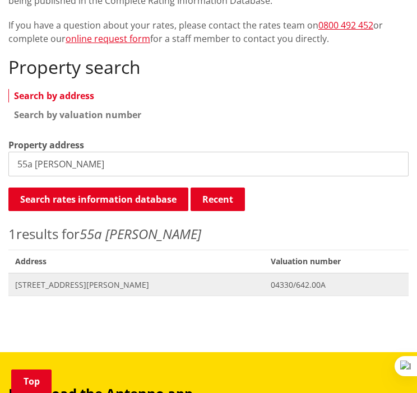
click at [83, 281] on span "55A Harris Street HUNTLY" at bounding box center [136, 284] width 242 height 11
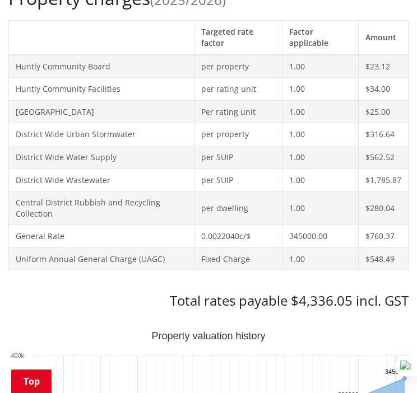
scroll to position [604, 0]
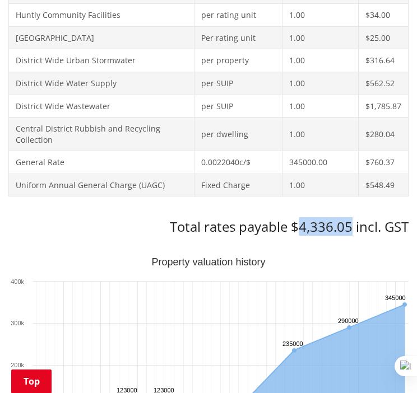
drag, startPoint x: 301, startPoint y: 227, endPoint x: 348, endPoint y: 227, distance: 47.6
click at [348, 227] on h3 "Total rates payable $4,336.05 incl. GST" at bounding box center [208, 227] width 400 height 16
copy h3 "4,336.05"
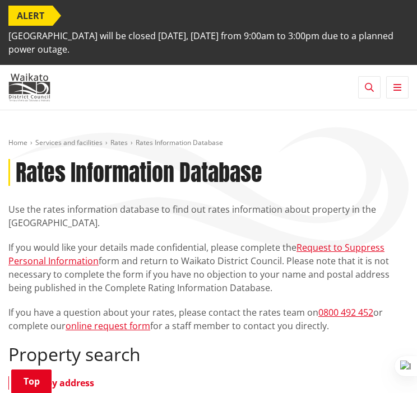
scroll to position [289, 0]
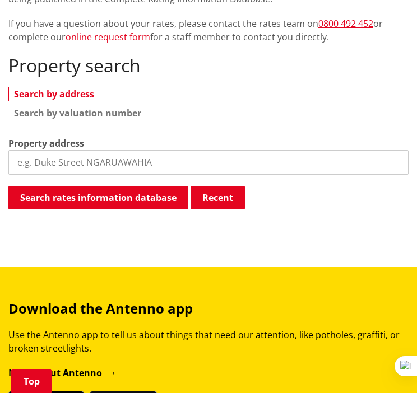
click at [130, 156] on input "search" at bounding box center [208, 162] width 400 height 25
type input "h"
type input "55b harris"
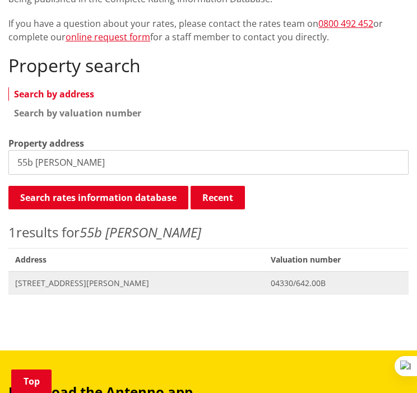
click at [76, 276] on span "Address 55B Harris Street HUNTLY" at bounding box center [135, 283] width 255 height 23
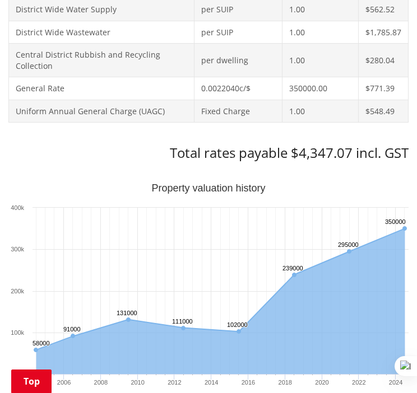
scroll to position [681, 0]
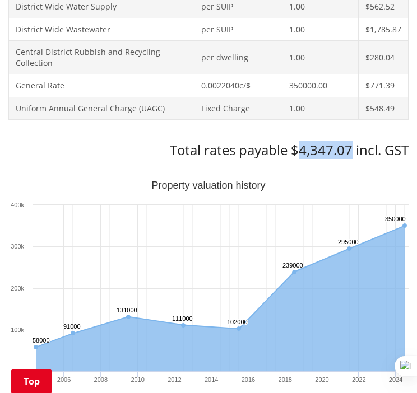
drag, startPoint x: 302, startPoint y: 151, endPoint x: 349, endPoint y: 151, distance: 47.0
click at [349, 151] on h3 "Total rates payable $4,347.07 incl. GST" at bounding box center [208, 150] width 400 height 16
copy h3 "4,347.07"
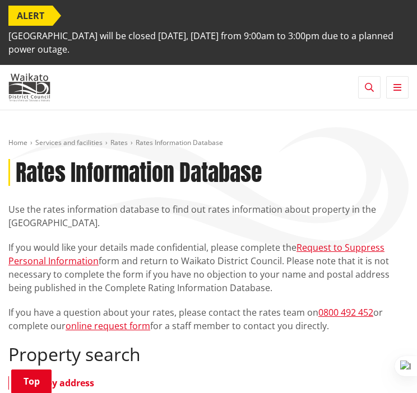
scroll to position [328, 0]
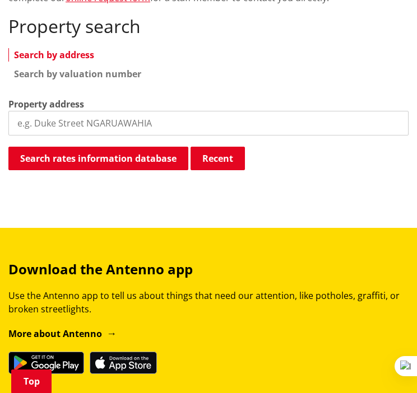
click at [119, 117] on input "search" at bounding box center [208, 123] width 400 height 25
type input "60 harris"
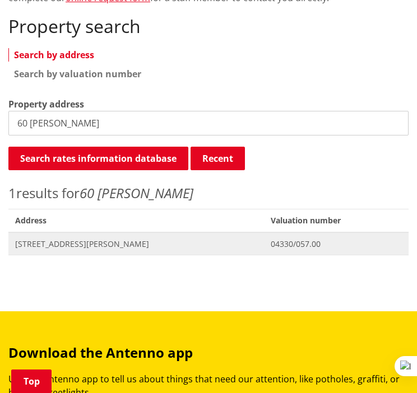
click at [92, 240] on span "60 Harris Street HUNTLY" at bounding box center [136, 244] width 242 height 11
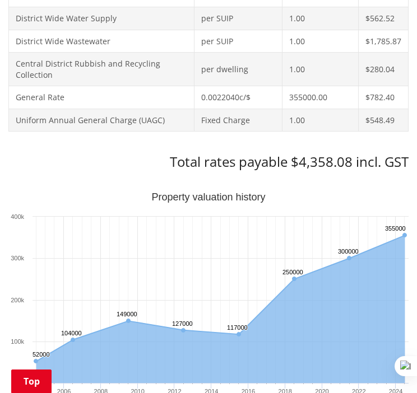
scroll to position [670, 0]
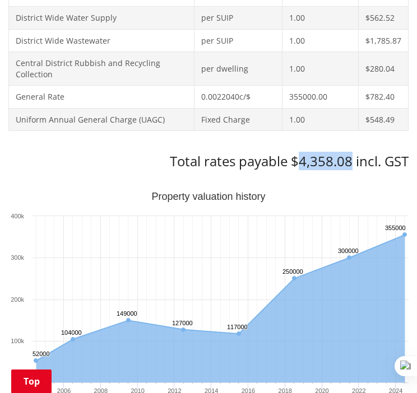
drag, startPoint x: 301, startPoint y: 158, endPoint x: 349, endPoint y: 162, distance: 47.8
click at [349, 162] on h3 "Total rates payable $4,358.08 incl. GST" at bounding box center [208, 161] width 400 height 16
copy h3 "4,358.08"
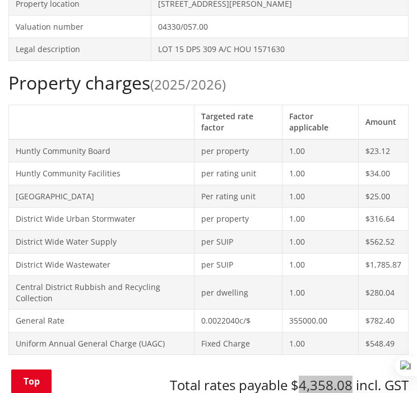
scroll to position [587, 0]
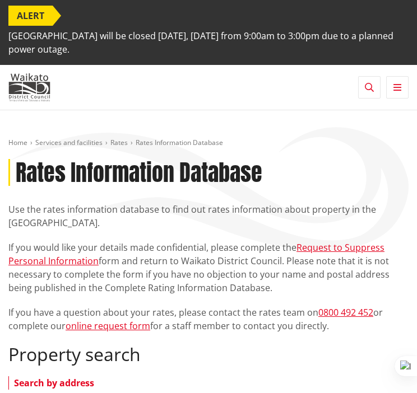
scroll to position [328, 0]
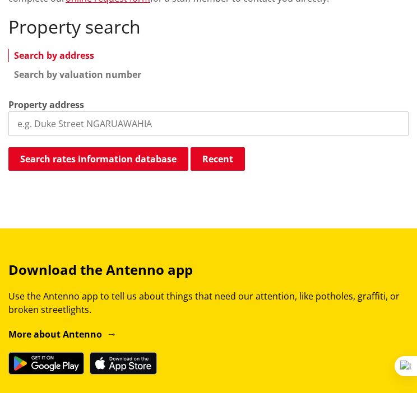
click at [103, 129] on input "search" at bounding box center [208, 123] width 400 height 25
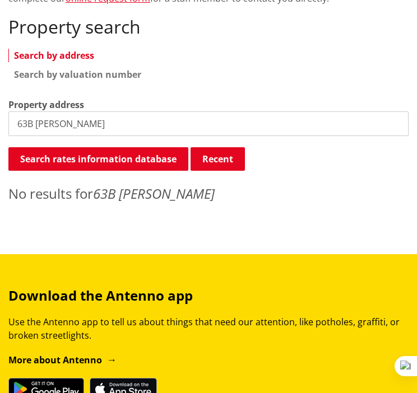
click at [87, 128] on input "63B harris" at bounding box center [208, 123] width 400 height 25
type input "63 harris"
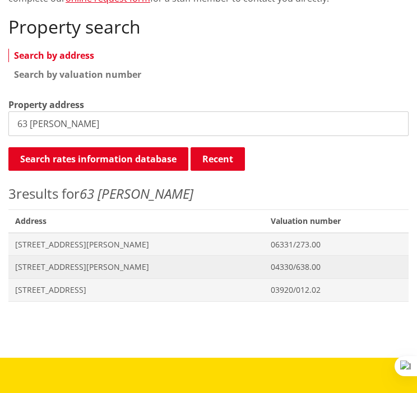
click at [114, 262] on span "63 Harris Street HUNTLY" at bounding box center [136, 267] width 242 height 11
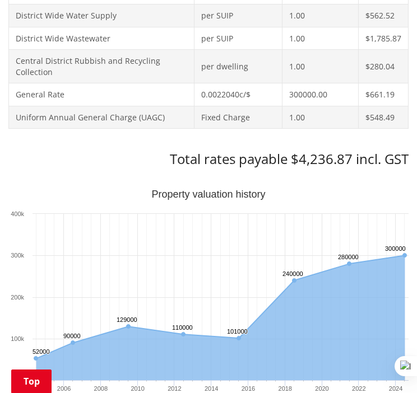
scroll to position [689, 0]
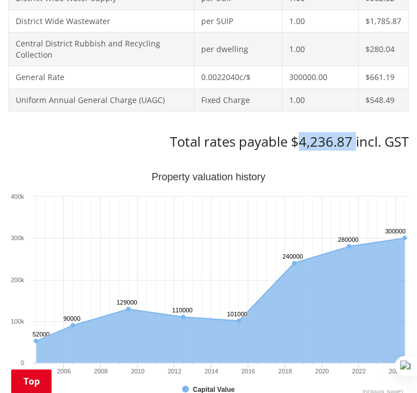
drag, startPoint x: 298, startPoint y: 142, endPoint x: 353, endPoint y: 142, distance: 55.4
click at [353, 142] on h3 "Total rates payable $4,236.87 incl. GST" at bounding box center [208, 142] width 400 height 16
copy h3 "4,236.87"
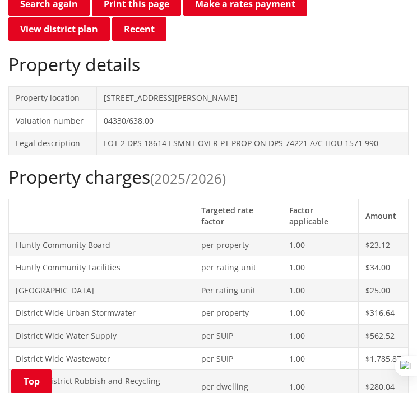
scroll to position [318, 0]
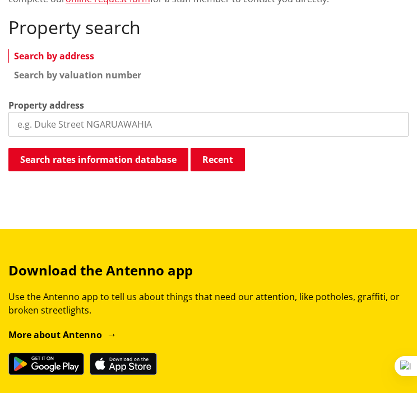
click at [202, 128] on input "search" at bounding box center [208, 124] width 400 height 25
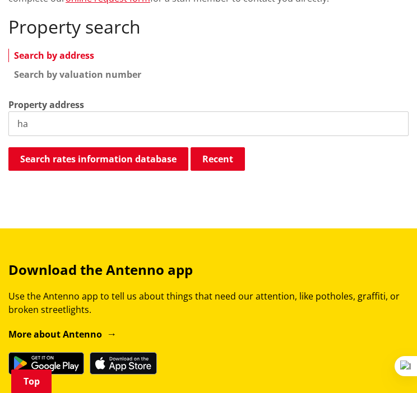
type input "h"
type input "69 harris"
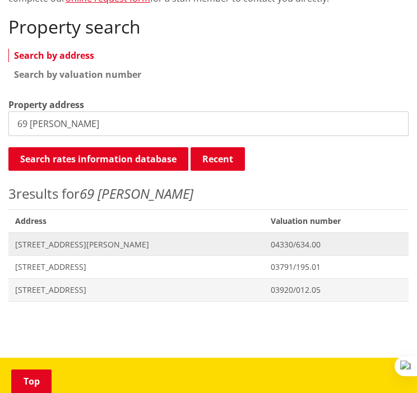
click at [65, 240] on span "[STREET_ADDRESS][PERSON_NAME]" at bounding box center [136, 244] width 242 height 11
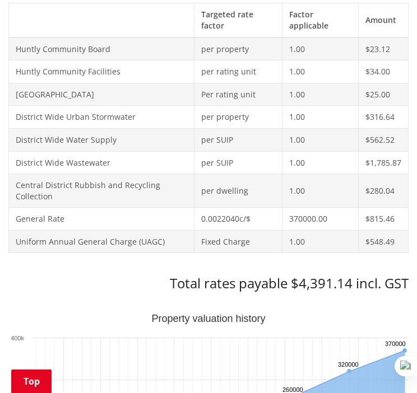
scroll to position [549, 0]
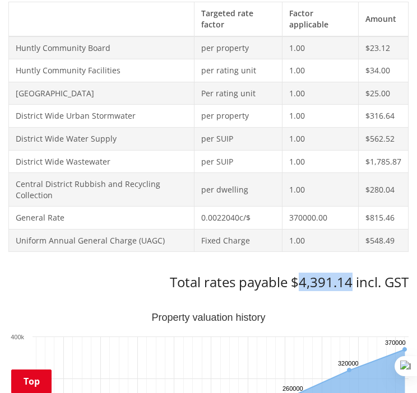
drag, startPoint x: 300, startPoint y: 281, endPoint x: 352, endPoint y: 279, distance: 51.5
click at [352, 279] on h3 "Total rates payable $4,391.14 incl. GST" at bounding box center [208, 282] width 400 height 16
copy h3 "4,391.14"
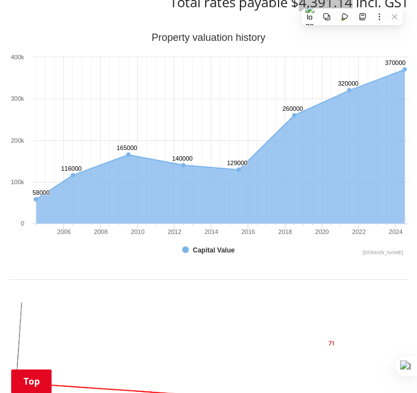
scroll to position [830, 0]
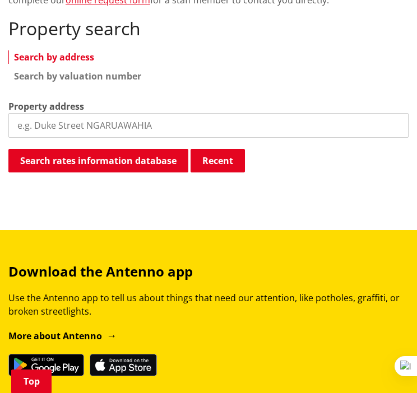
click at [119, 137] on input "search" at bounding box center [208, 125] width 400 height 25
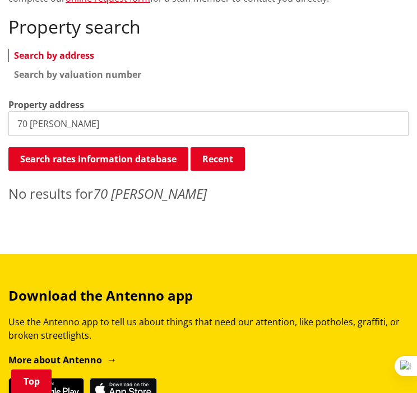
click at [101, 122] on input "70 [PERSON_NAME]" at bounding box center [208, 123] width 400 height 25
type input "7"
click at [114, 122] on input "76 [PERSON_NAME]" at bounding box center [208, 123] width 400 height 25
type input "7"
click at [106, 125] on input "79 a harris" at bounding box center [208, 123] width 400 height 25
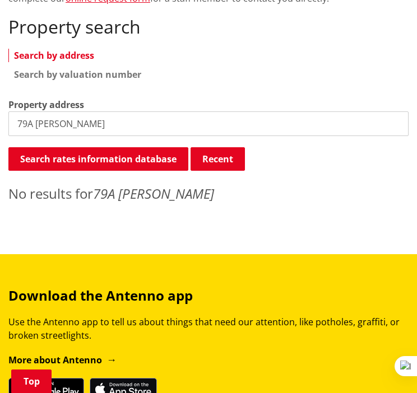
click at [34, 127] on input "79A harris" at bounding box center [208, 123] width 400 height 25
type input "79 harris"
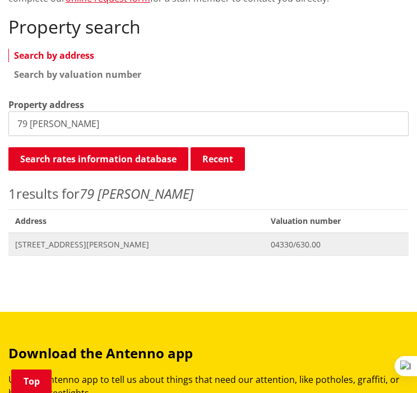
click at [190, 249] on span "Address 79 Harris Street HUNTLY" at bounding box center [135, 244] width 255 height 23
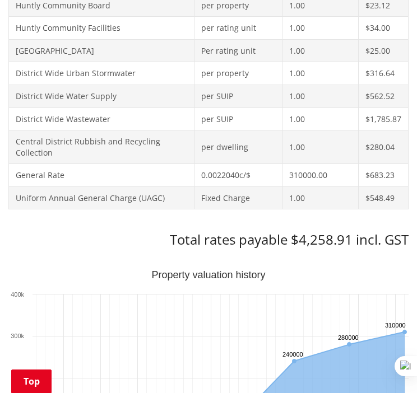
scroll to position [647, 0]
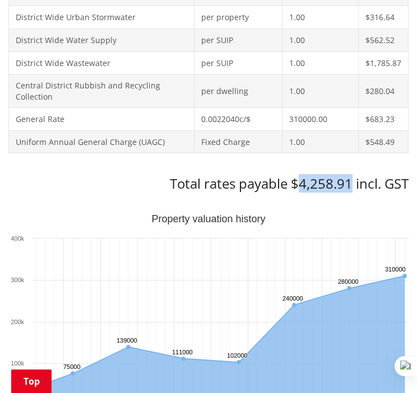
drag, startPoint x: 300, startPoint y: 186, endPoint x: 349, endPoint y: 188, distance: 49.3
click at [349, 188] on h3 "Total rates payable $4,258.91 incl. GST" at bounding box center [208, 184] width 400 height 16
copy h3 "4,258.91"
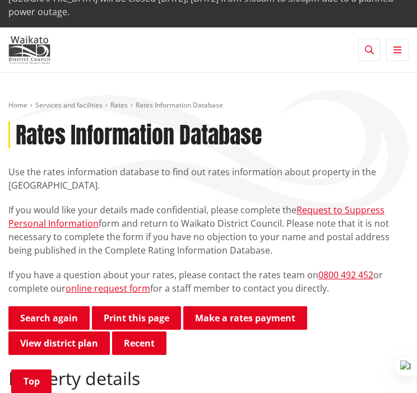
scroll to position [0, 0]
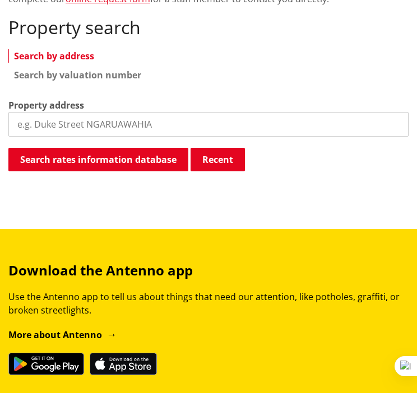
click at [113, 113] on input "search" at bounding box center [208, 124] width 400 height 25
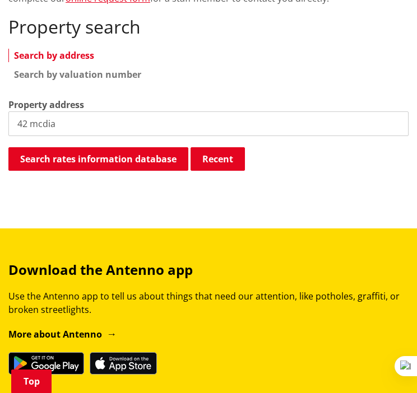
type input "42 mcdia"
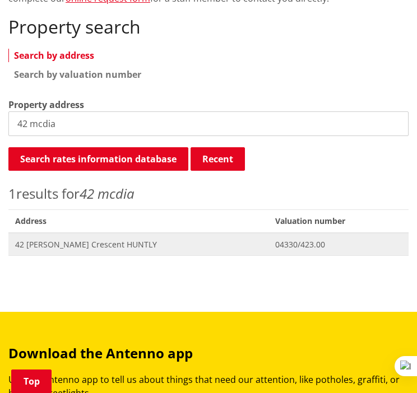
click at [96, 235] on span "Address 42 McDiarmid Crescent HUNTLY" at bounding box center [138, 244] width 260 height 23
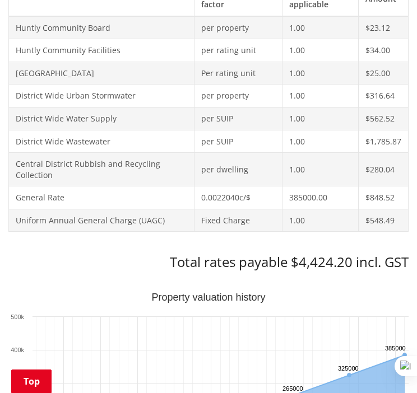
scroll to position [594, 0]
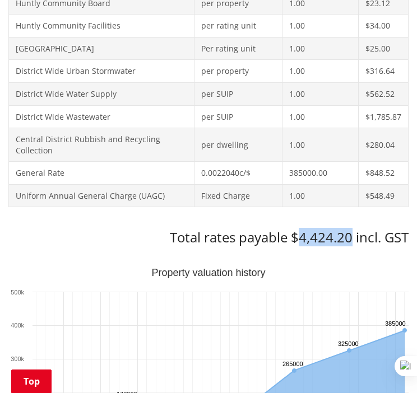
drag, startPoint x: 300, startPoint y: 239, endPoint x: 349, endPoint y: 238, distance: 49.3
click at [349, 238] on h3 "Total rates payable $4,424.20 incl. GST" at bounding box center [208, 238] width 400 height 16
copy h3 "4,424.20"
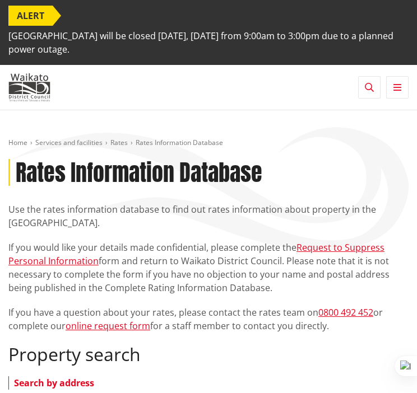
scroll to position [327, 0]
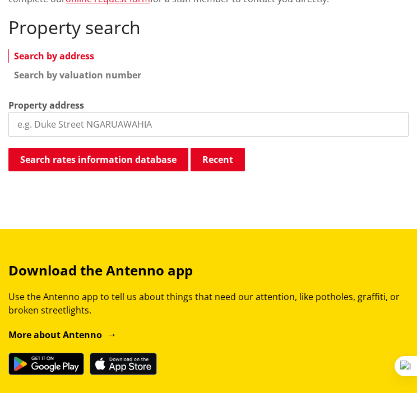
click at [118, 124] on input "search" at bounding box center [208, 124] width 400 height 25
type input "42 fair"
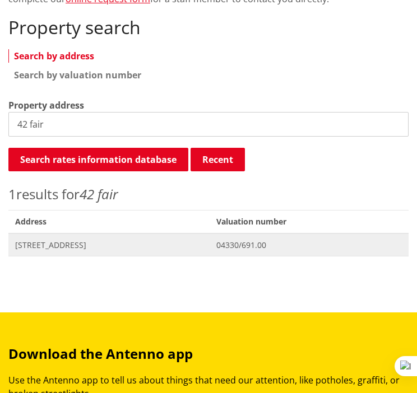
click at [77, 240] on span "42 Fairfield Avenue HUNTLY" at bounding box center [109, 245] width 188 height 11
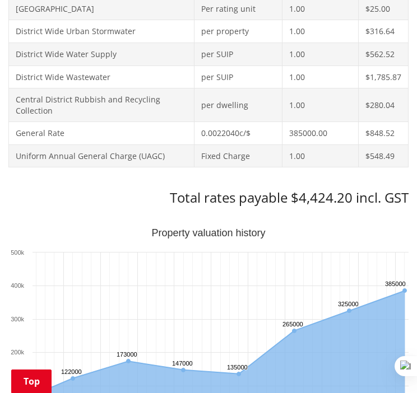
scroll to position [638, 0]
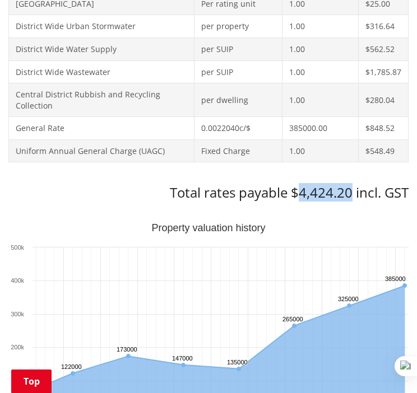
drag, startPoint x: 350, startPoint y: 187, endPoint x: 300, endPoint y: 192, distance: 50.0
click at [300, 192] on h3 "Total rates payable $4,424.20 incl. GST" at bounding box center [208, 193] width 400 height 16
copy h3 "4,424.20"
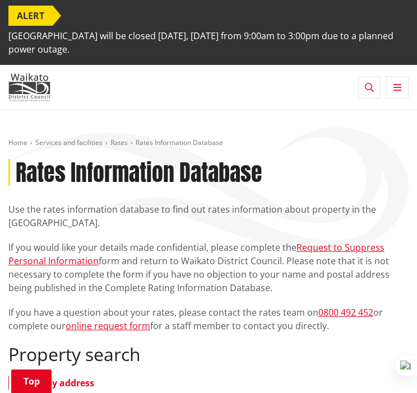
scroll to position [356, 0]
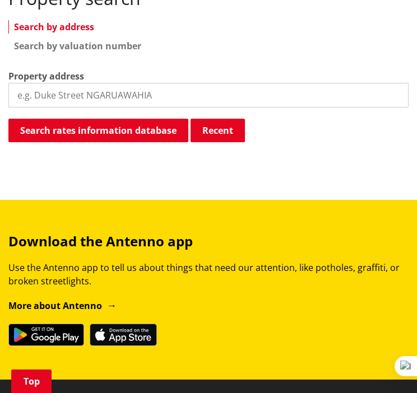
click at [131, 95] on input "search" at bounding box center [208, 95] width 400 height 25
type input "1 hall"
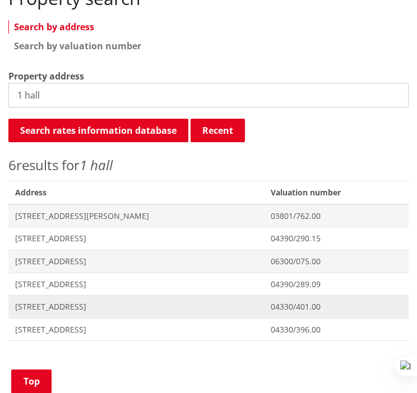
click at [60, 302] on span "[STREET_ADDRESS]" at bounding box center [136, 306] width 242 height 11
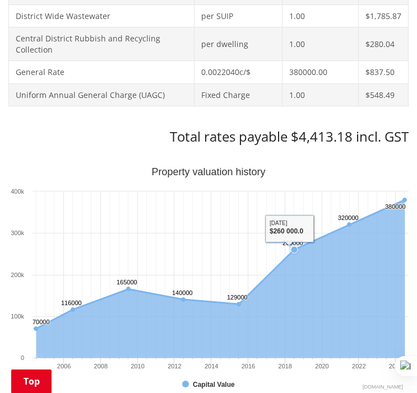
scroll to position [734, 0]
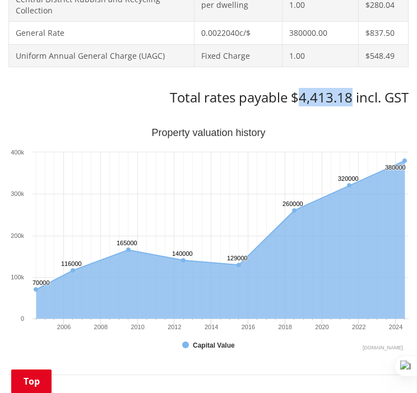
drag, startPoint x: 300, startPoint y: 97, endPoint x: 348, endPoint y: 96, distance: 48.2
click at [348, 96] on h3 "Total rates payable $4,413.18 incl. GST" at bounding box center [208, 98] width 400 height 16
copy h3 "4,413.18"
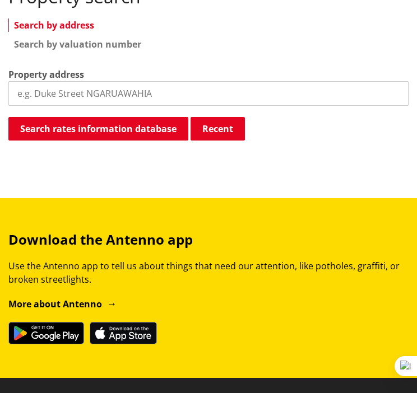
click at [50, 86] on input "search" at bounding box center [208, 93] width 400 height 25
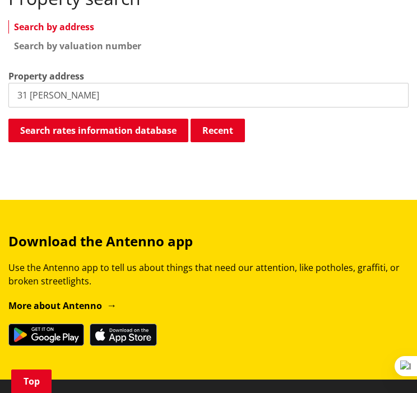
type input "31 james"
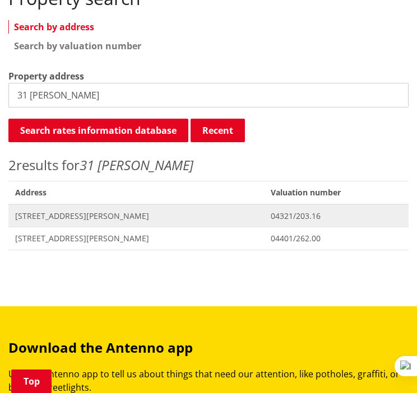
click at [108, 209] on span "Address 31 James Henry Crescent HUNTLY" at bounding box center [135, 215] width 255 height 23
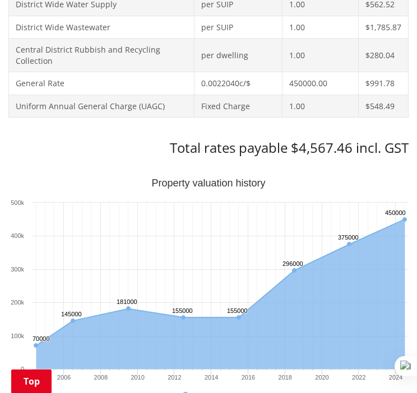
scroll to position [701, 0]
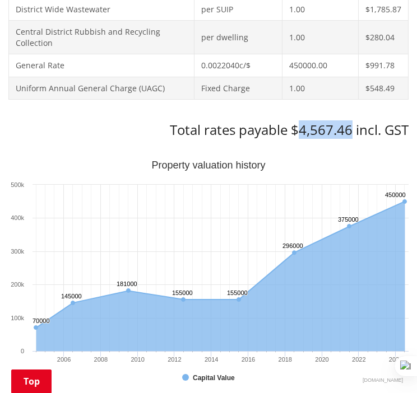
drag, startPoint x: 298, startPoint y: 129, endPoint x: 348, endPoint y: 128, distance: 49.8
click at [348, 128] on h3 "Total rates payable $4,567.46 incl. GST" at bounding box center [208, 130] width 400 height 16
copy h3 "4,567.46"
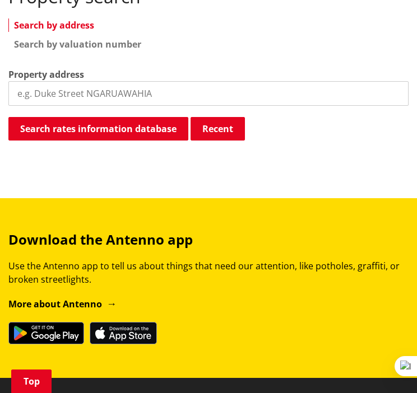
scroll to position [356, 0]
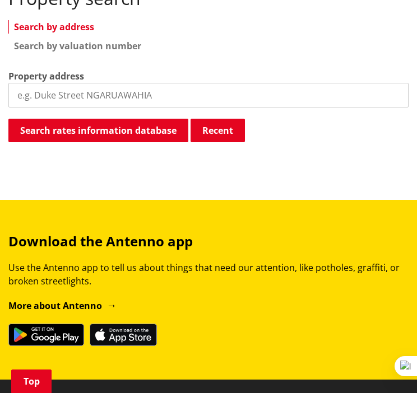
click at [153, 96] on input "search" at bounding box center [208, 95] width 400 height 25
type input "12 pen"
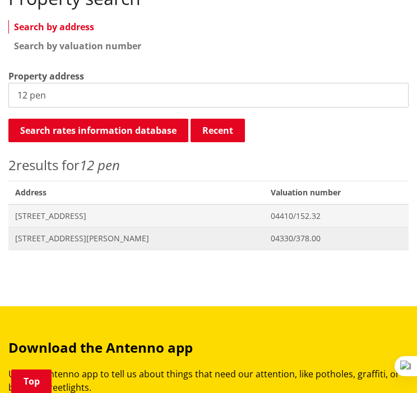
click at [70, 239] on span "[STREET_ADDRESS][PERSON_NAME]" at bounding box center [136, 238] width 242 height 11
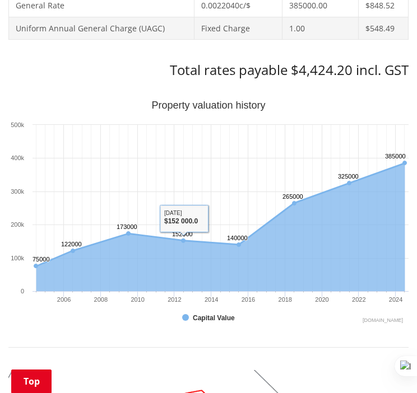
scroll to position [759, 0]
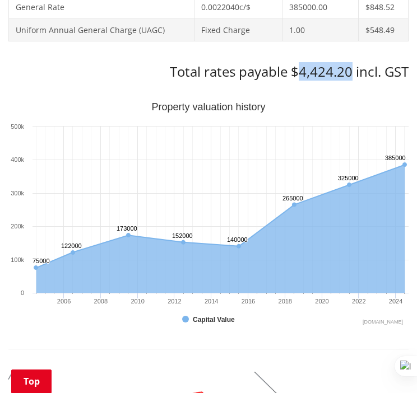
drag, startPoint x: 301, startPoint y: 71, endPoint x: 351, endPoint y: 72, distance: 49.9
click at [351, 72] on h3 "Total rates payable $4,424.20 incl. GST" at bounding box center [208, 72] width 400 height 16
copy h3 "4,424.20"
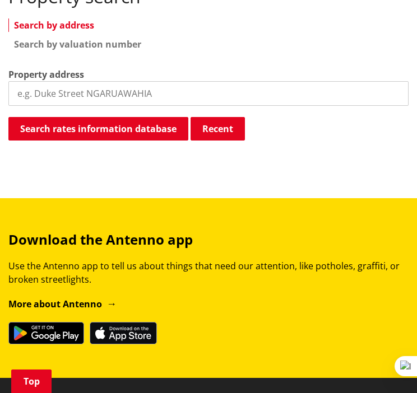
scroll to position [356, 0]
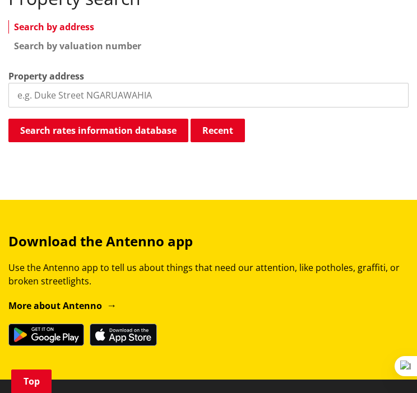
click at [126, 96] on input "search" at bounding box center [208, 95] width 400 height 25
type input "28 [PERSON_NAME]"
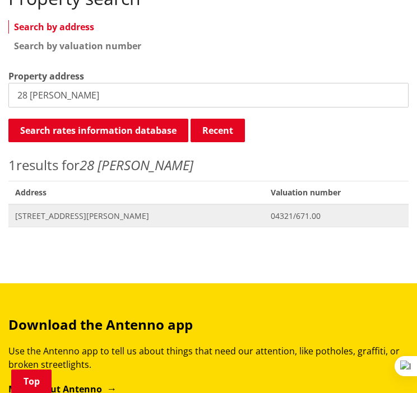
click at [71, 213] on span "[STREET_ADDRESS][PERSON_NAME]" at bounding box center [136, 216] width 242 height 11
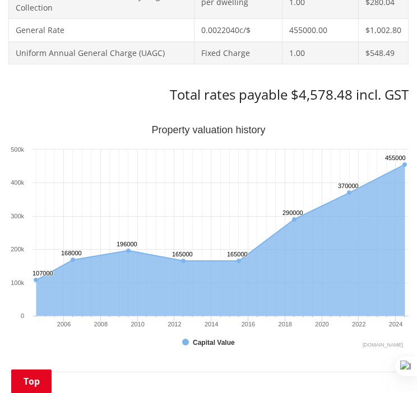
scroll to position [736, 0]
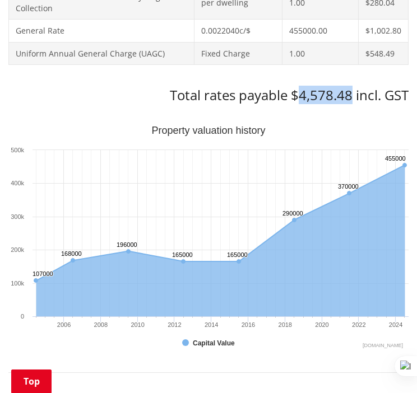
drag, startPoint x: 300, startPoint y: 95, endPoint x: 349, endPoint y: 101, distance: 49.1
click at [349, 101] on h3 "Total rates payable $4,578.48 incl. GST" at bounding box center [208, 95] width 400 height 16
copy h3 "4,578.48"
